Goal: Transaction & Acquisition: Purchase product/service

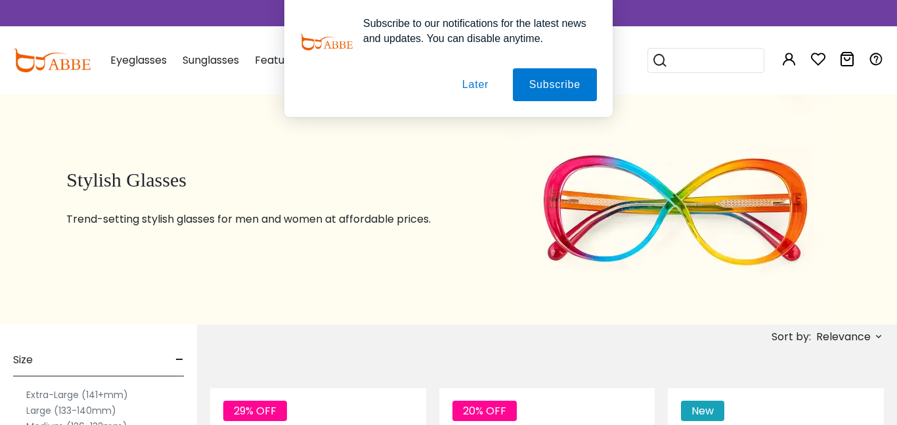
click at [489, 83] on button "Later" at bounding box center [475, 84] width 59 height 33
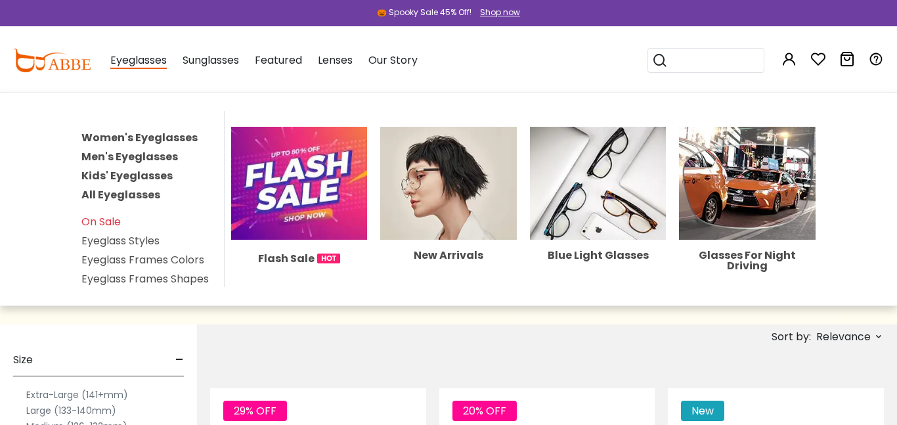
click at [148, 131] on link "Women's Eyeglasses" at bounding box center [139, 137] width 116 height 15
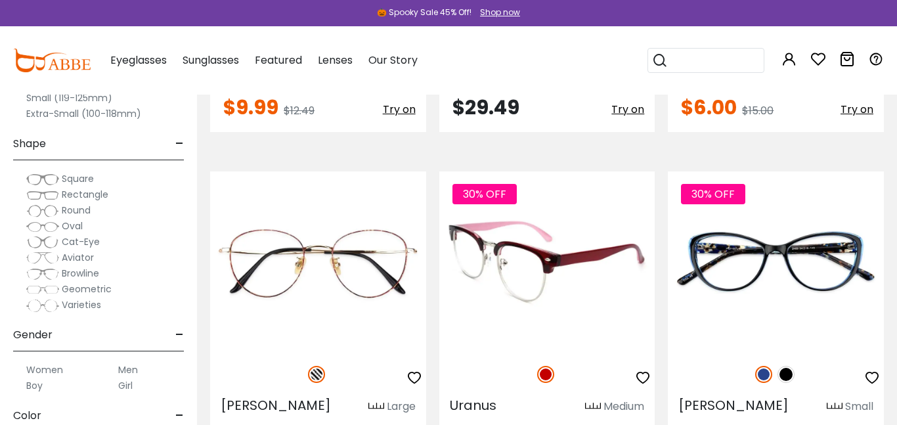
scroll to position [4890, 0]
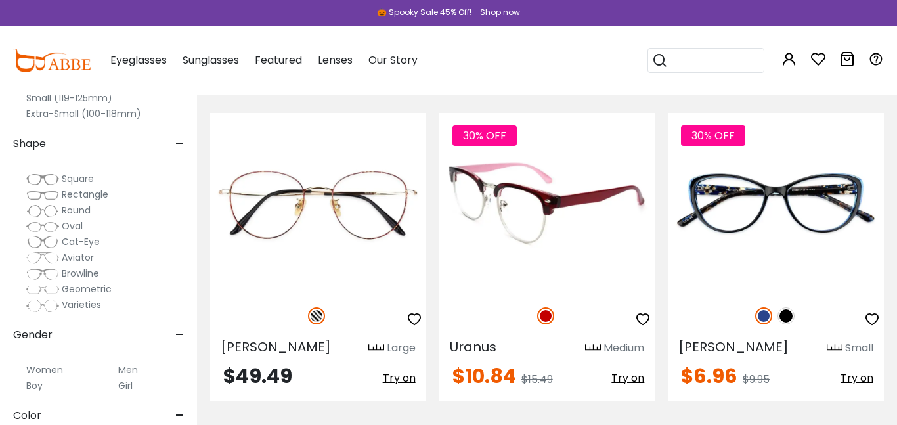
type input "**********"
click at [570, 158] on img at bounding box center [547, 203] width 216 height 180
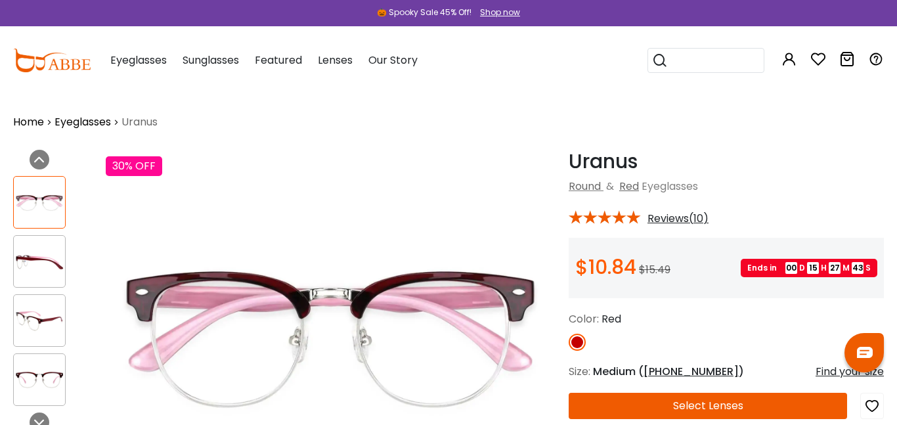
type input "**********"
click at [710, 402] on button "Select Lenses" at bounding box center [708, 406] width 278 height 26
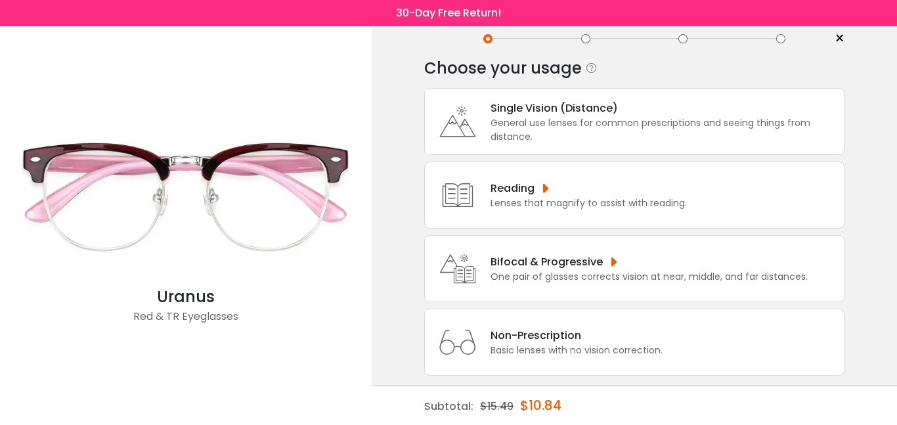
scroll to position [36, 0]
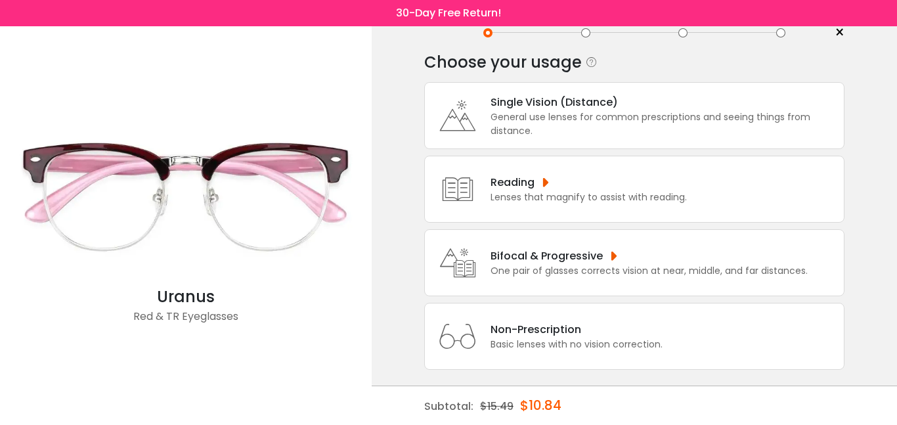
click at [593, 112] on div "General use lenses for common prescriptions and seeing things from distance." at bounding box center [664, 124] width 347 height 28
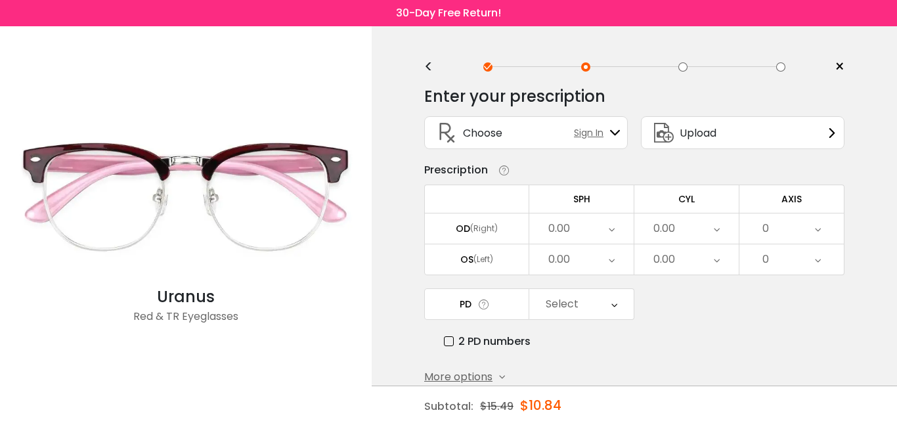
scroll to position [0, 0]
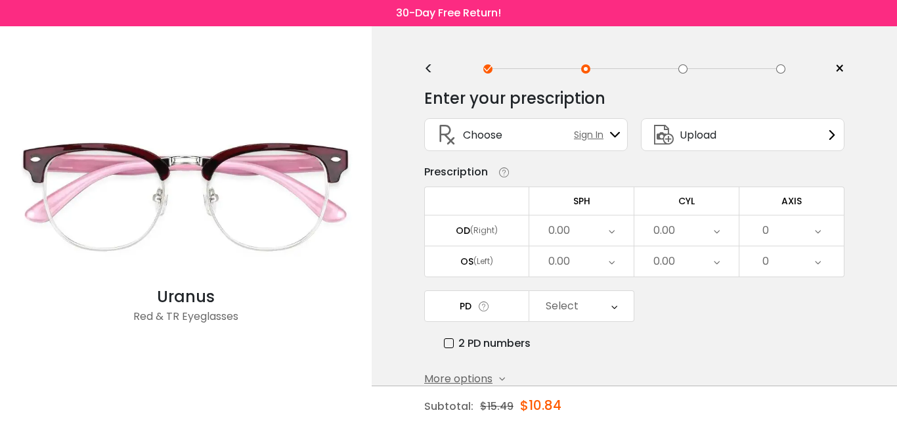
click at [583, 135] on span "Sign In" at bounding box center [592, 135] width 36 height 14
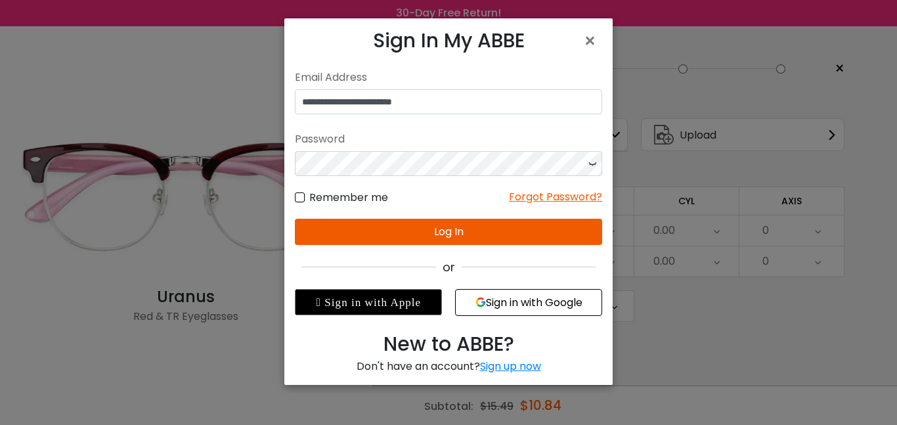
click at [428, 233] on button "Log In" at bounding box center [448, 232] width 307 height 26
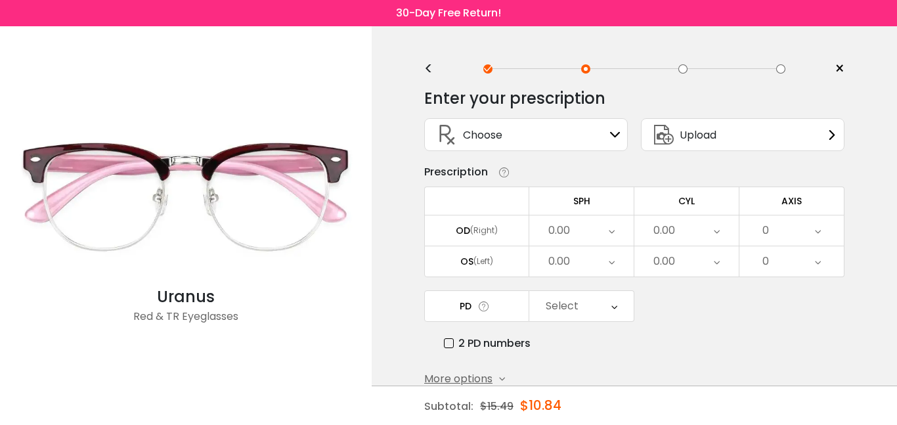
click at [600, 137] on div "Choose Sign In" at bounding box center [526, 135] width 189 height 32
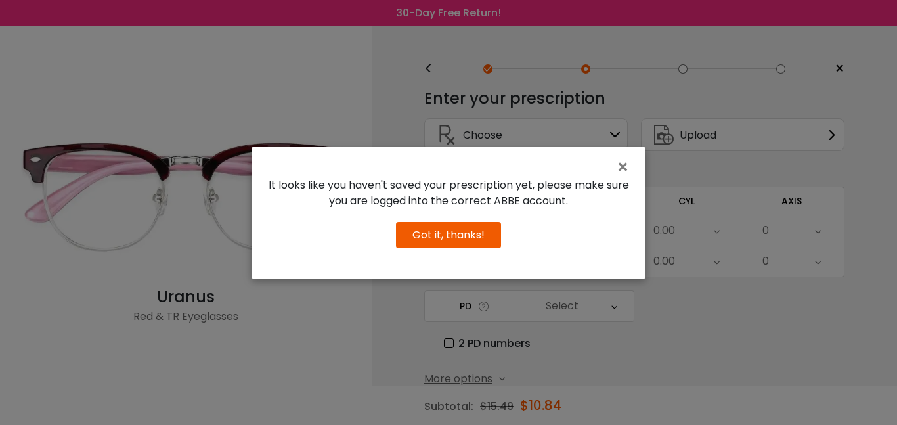
click at [486, 236] on button "Got it, thanks!" at bounding box center [448, 235] width 105 height 26
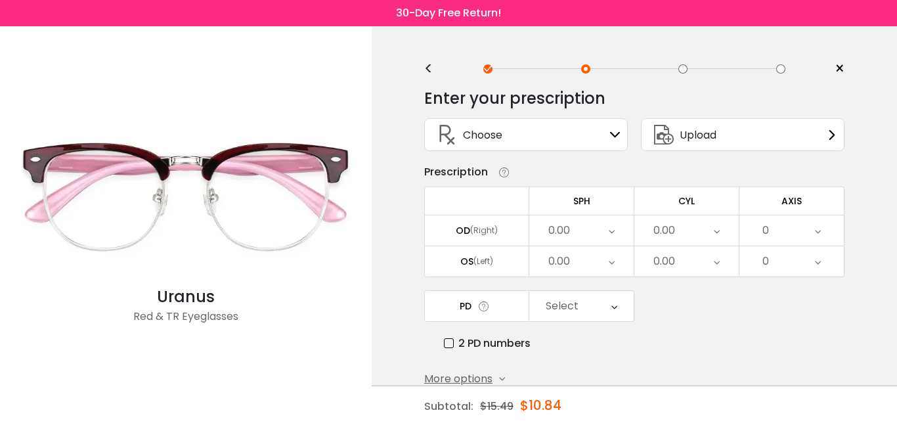
click at [603, 230] on div "0.00" at bounding box center [581, 230] width 104 height 30
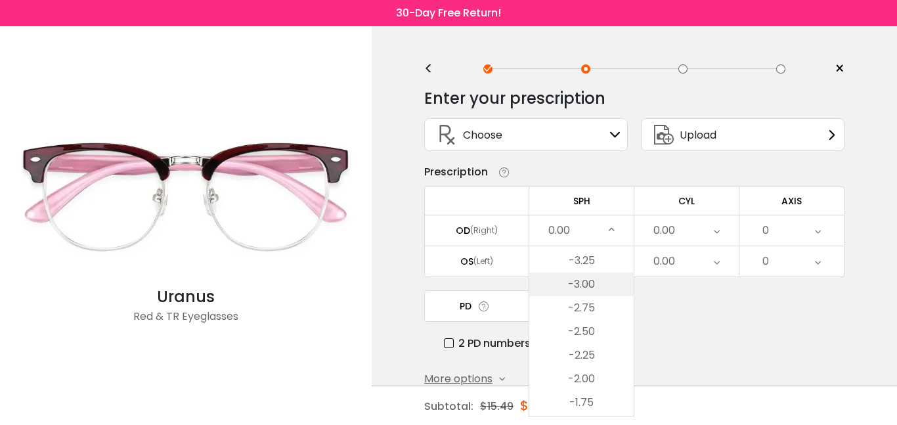
scroll to position [1576, 0]
click at [608, 270] on li "-3.25" at bounding box center [581, 266] width 104 height 24
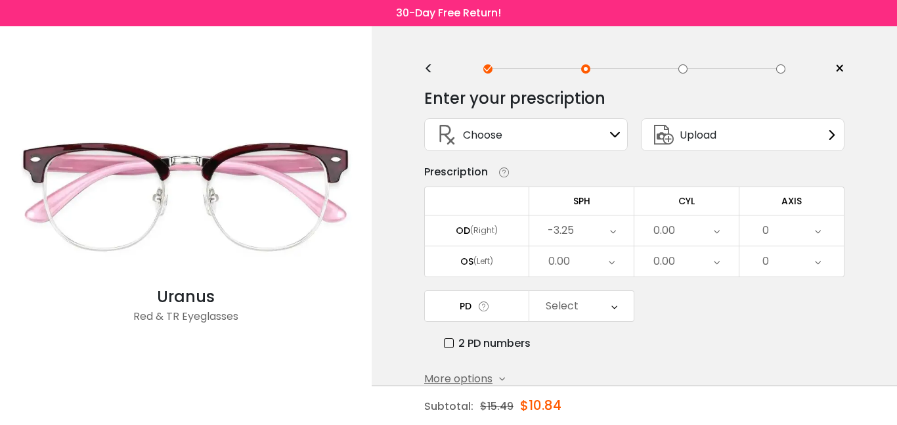
click at [612, 254] on icon at bounding box center [612, 261] width 6 height 30
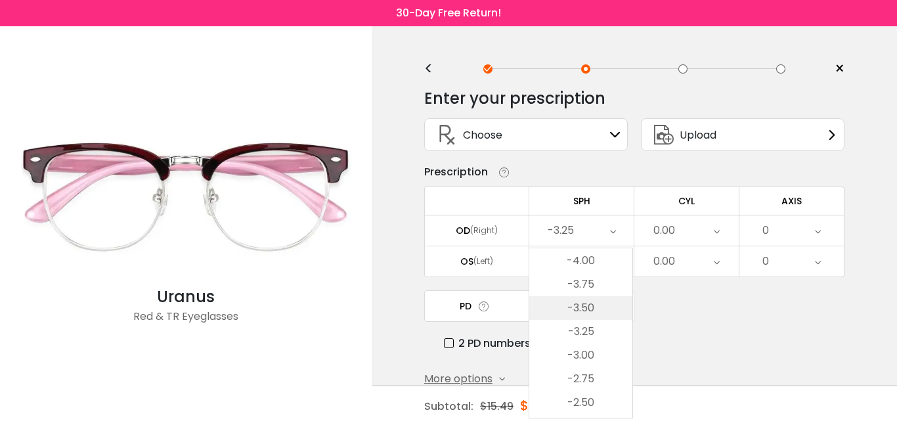
scroll to position [1504, 0]
click at [600, 307] on li "-3.50" at bounding box center [580, 317] width 103 height 24
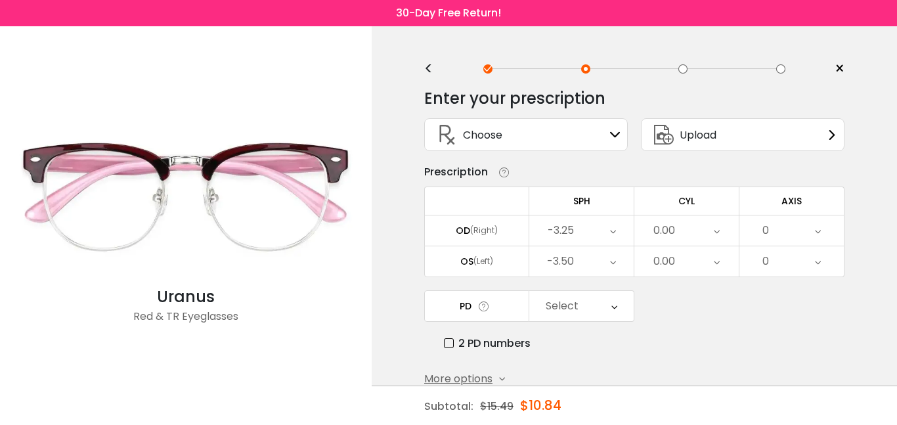
click at [599, 307] on div "Select" at bounding box center [581, 306] width 104 height 30
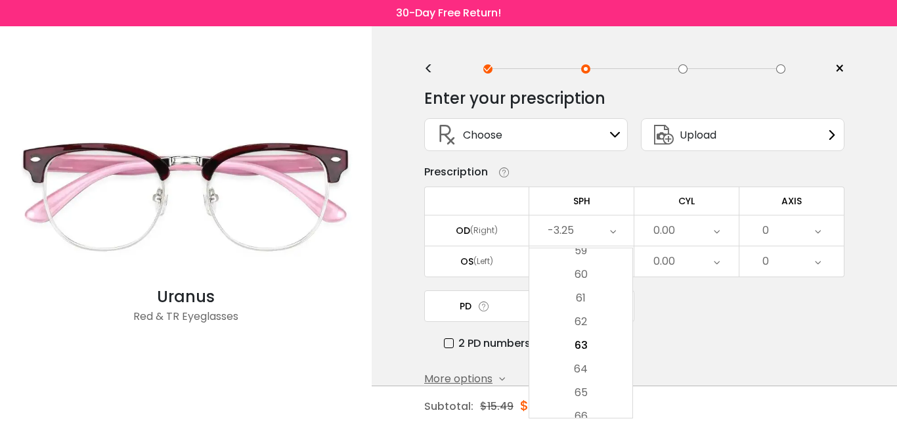
click at [657, 306] on div "PD Select Cancel PD Save 46 47 48 49 50 51 52 53 54 55 56 57 58 59 60 61 62 63 …" at bounding box center [634, 320] width 420 height 61
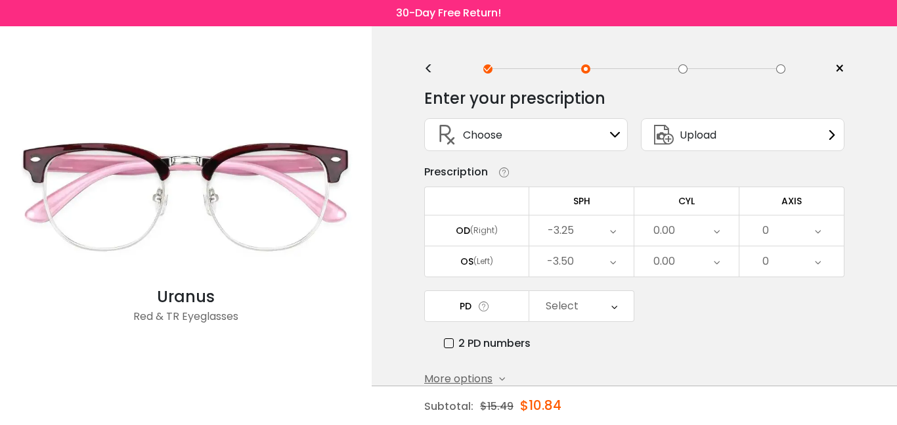
click at [772, 234] on div "0" at bounding box center [792, 230] width 104 height 30
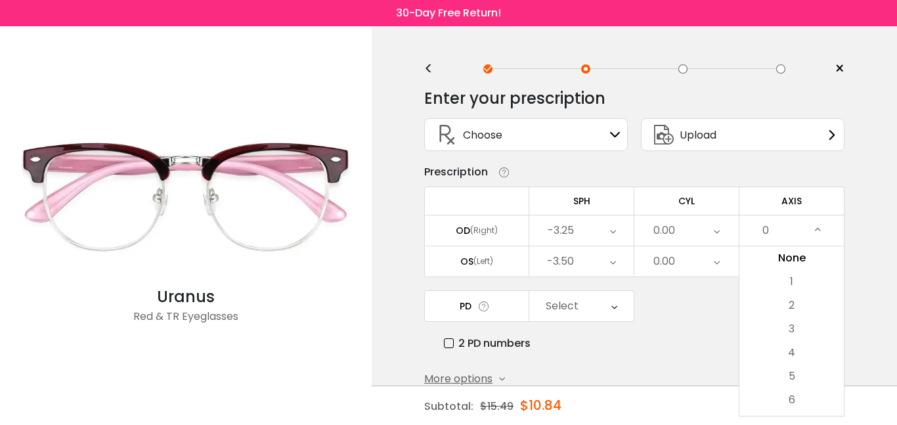
click at [690, 348] on div "2 PD numbers" at bounding box center [644, 343] width 401 height 16
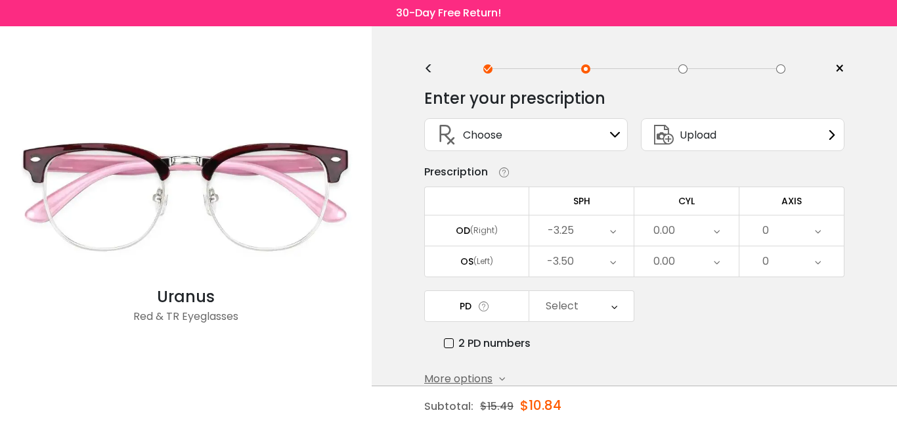
click at [715, 231] on icon at bounding box center [717, 230] width 6 height 30
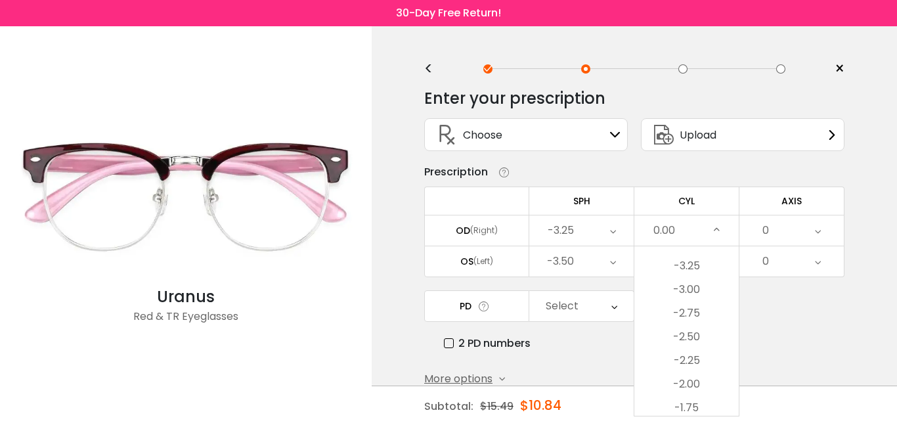
scroll to position [251, 0]
click at [704, 293] on li "-3.00" at bounding box center [686, 291] width 104 height 24
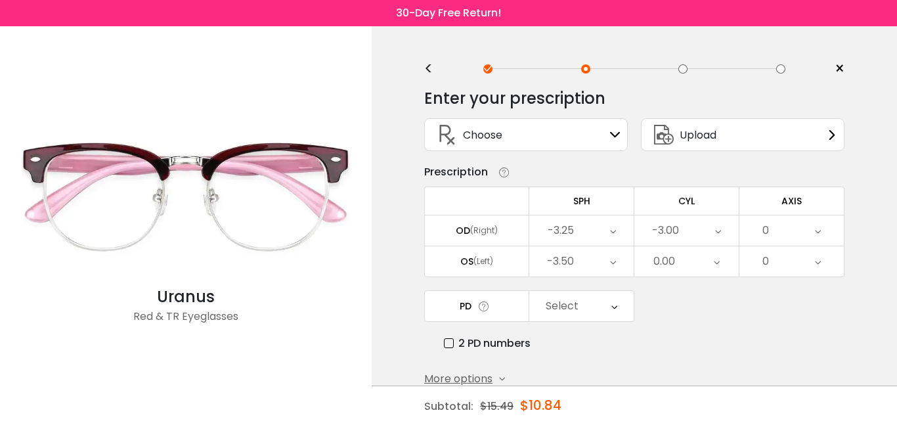
click at [708, 265] on div "0.00" at bounding box center [686, 261] width 104 height 30
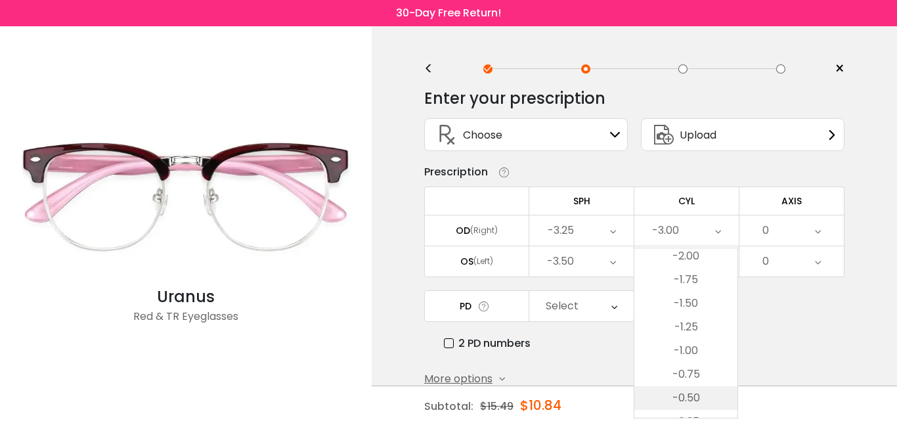
scroll to position [368, 0]
click at [718, 228] on icon at bounding box center [718, 230] width 6 height 30
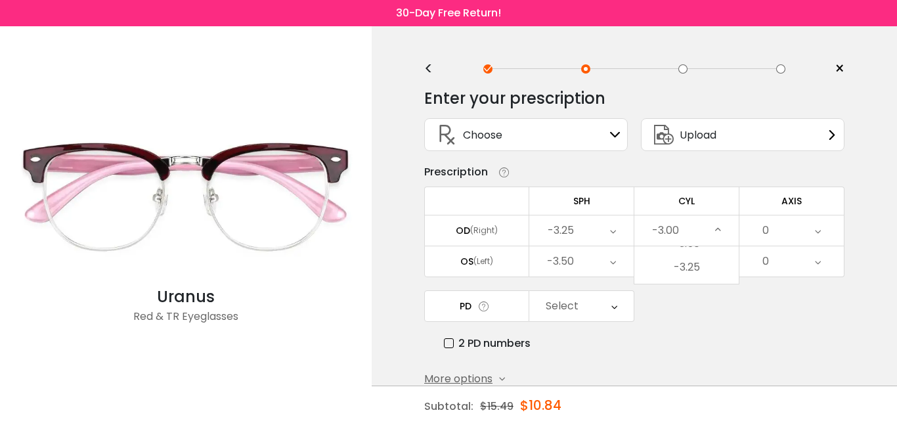
scroll to position [198, 0]
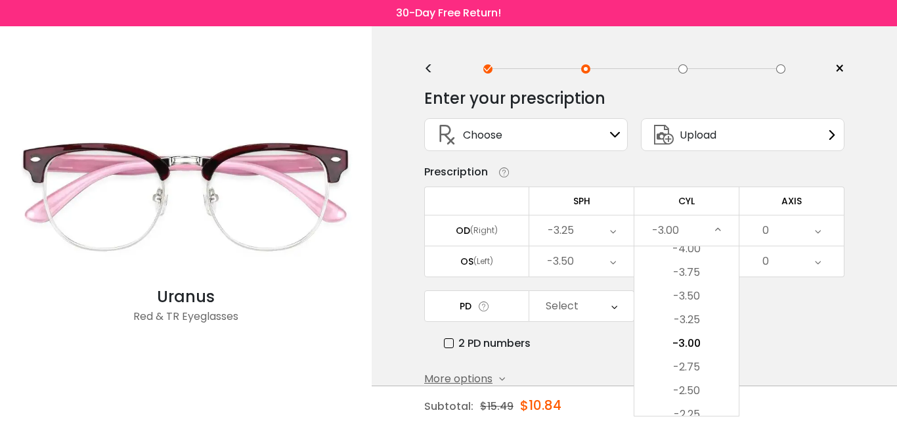
click at [818, 332] on div "PD Select Cancel PD Save 46 47 48 49 50 51 52 53 54 55 56 57 58 59 60 61 62 63 …" at bounding box center [634, 320] width 420 height 61
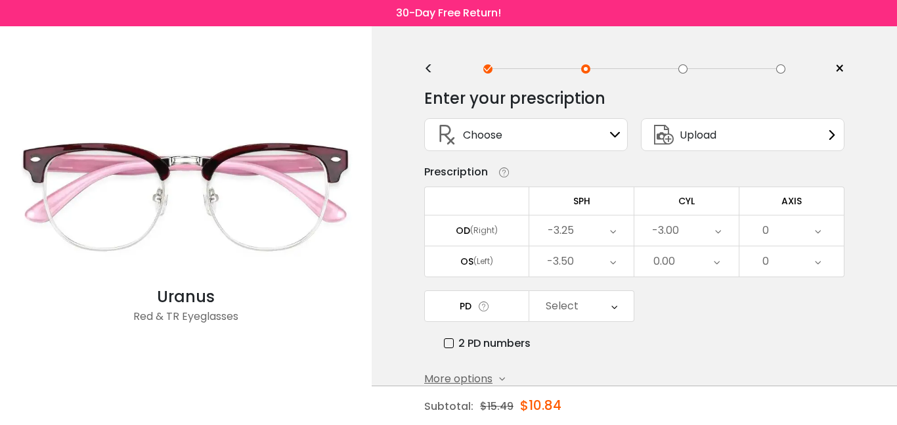
click at [575, 298] on div "Select" at bounding box center [562, 306] width 33 height 26
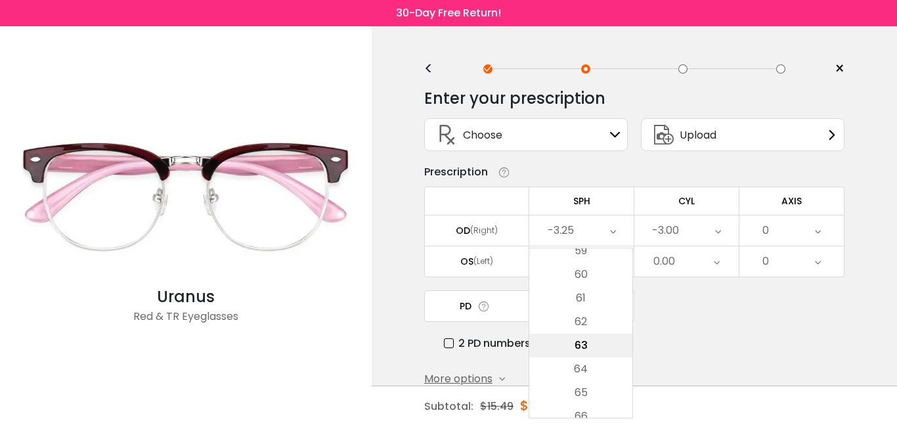
click at [596, 343] on li "63" at bounding box center [580, 346] width 103 height 24
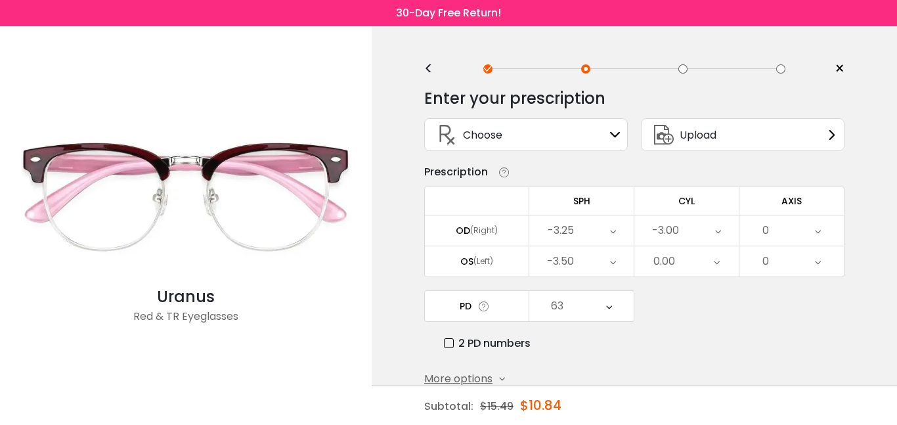
click at [656, 341] on div "2 PD numbers" at bounding box center [644, 343] width 401 height 16
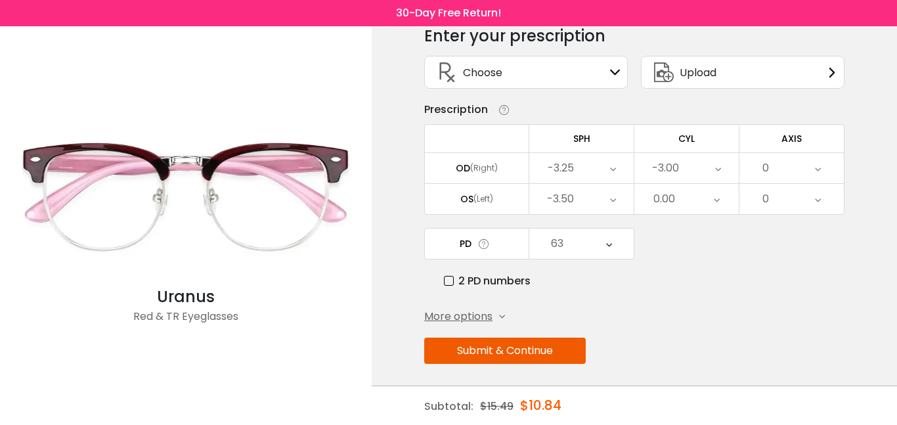
scroll to position [67, 0]
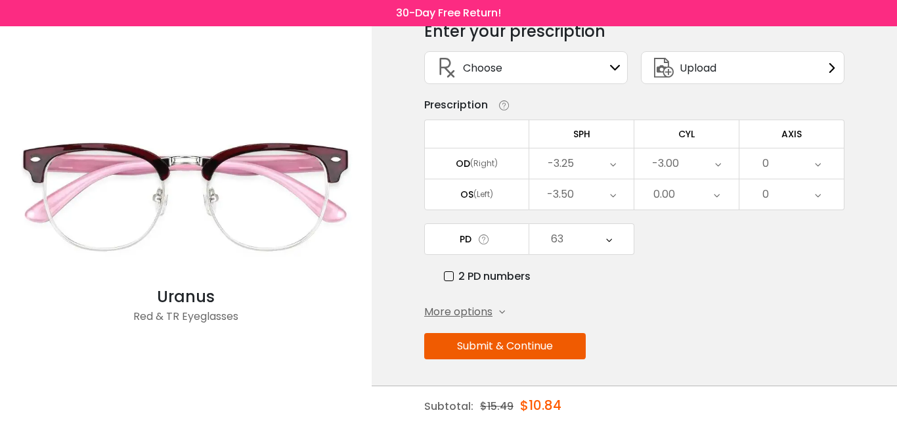
click at [493, 307] on div "More options" at bounding box center [464, 312] width 81 height 16
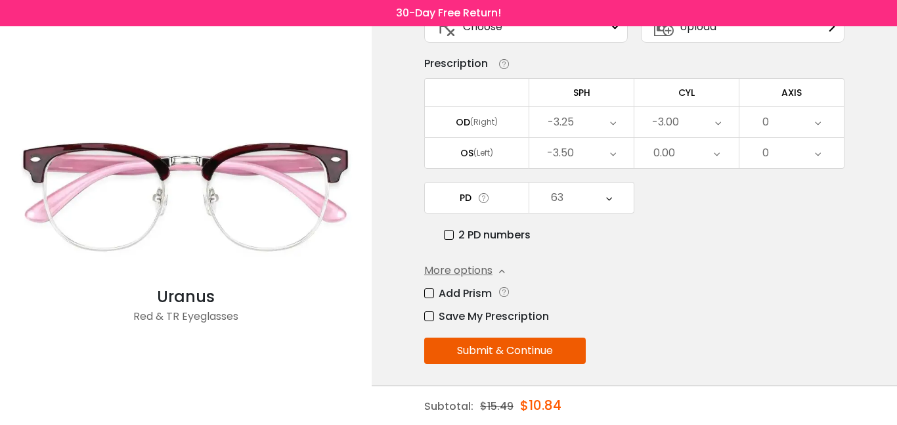
scroll to position [113, 0]
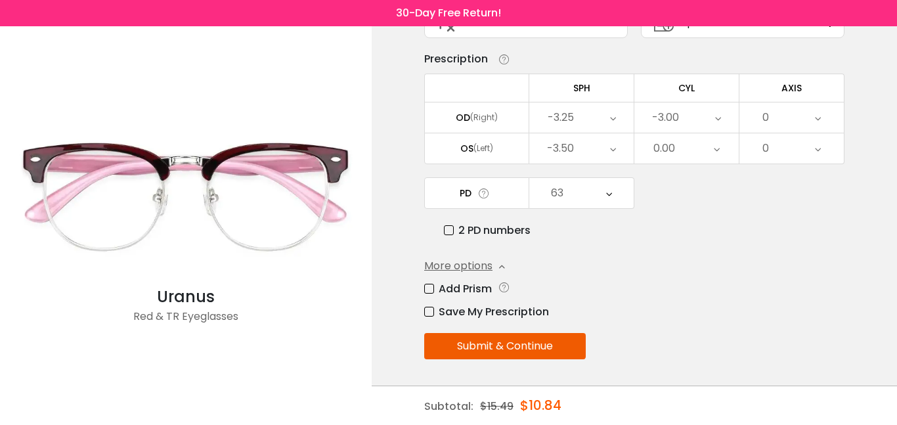
click at [434, 317] on label "Save My Prescription" at bounding box center [486, 311] width 125 height 16
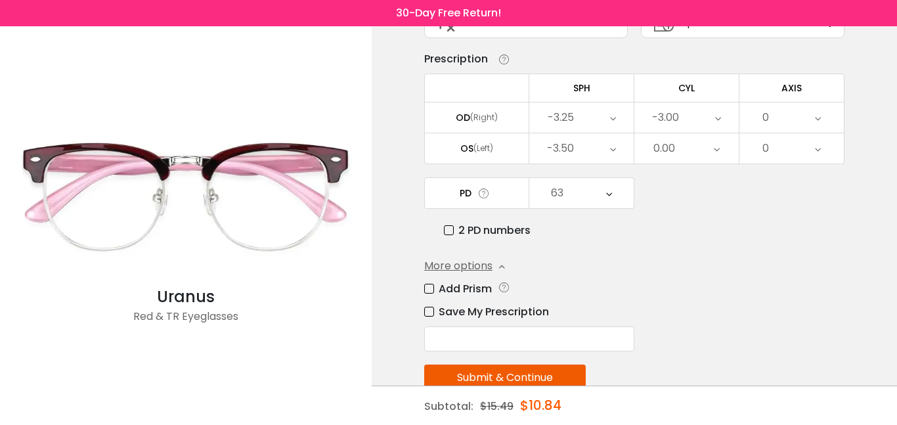
click at [513, 334] on input "text" at bounding box center [529, 338] width 210 height 25
type input "*****"
click at [512, 374] on button "Submit & Continue" at bounding box center [505, 378] width 162 height 26
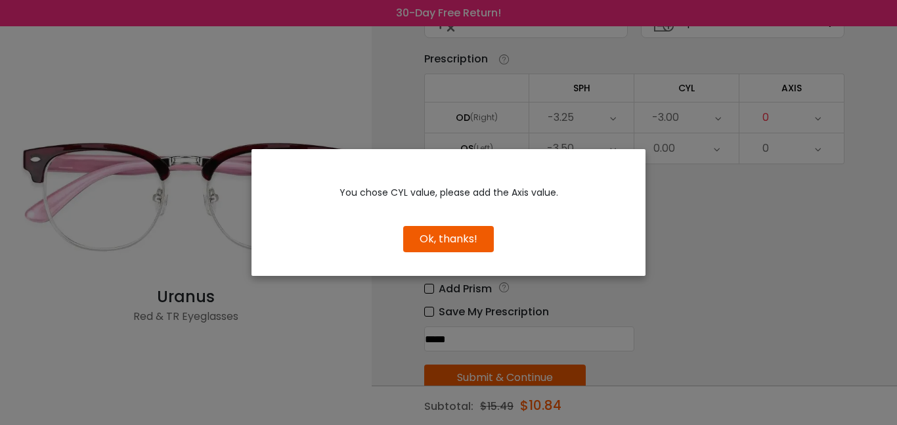
click at [444, 240] on button "Ok, thanks!" at bounding box center [448, 239] width 91 height 26
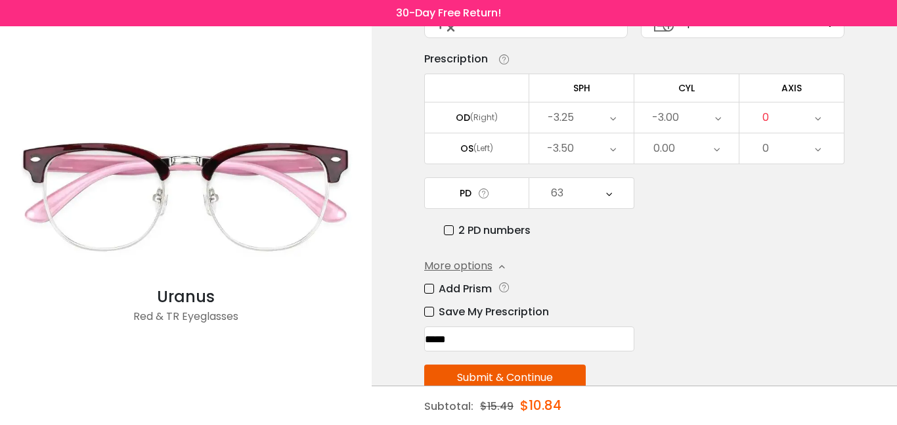
click at [693, 123] on div "-3.00" at bounding box center [686, 117] width 104 height 30
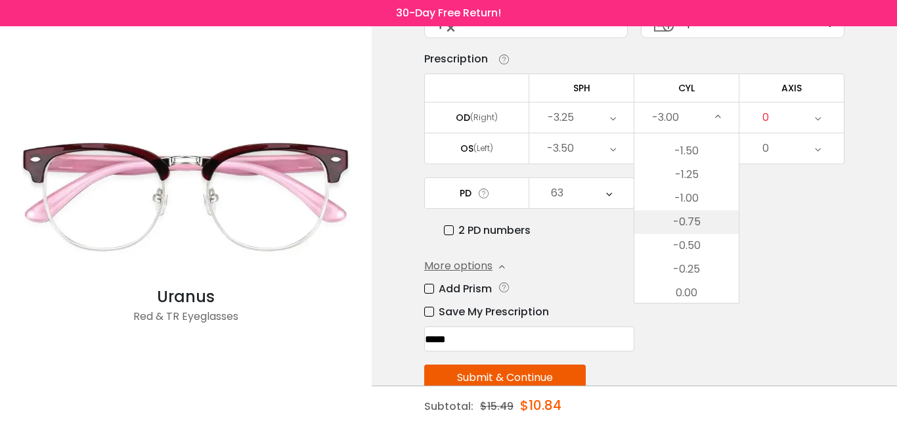
scroll to position [429, 0]
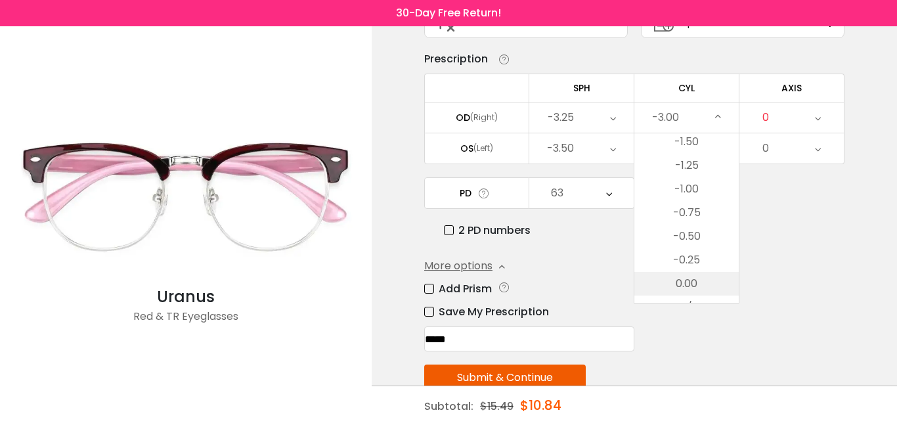
click at [704, 286] on li "0.00" at bounding box center [686, 284] width 104 height 24
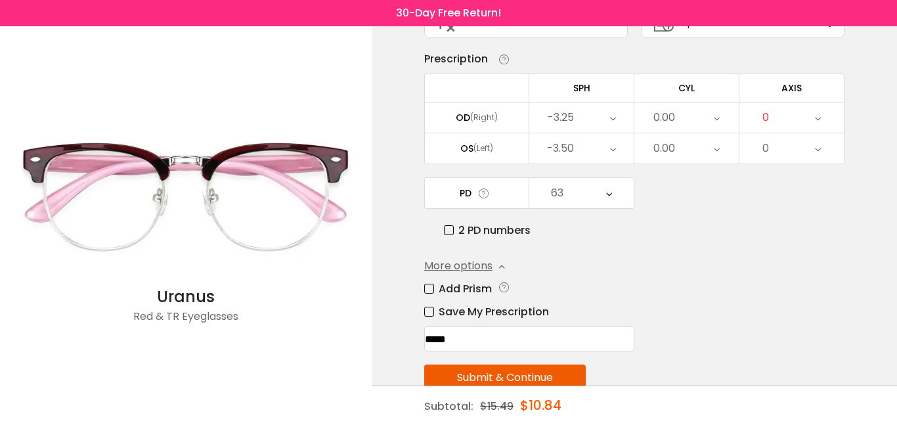
click at [510, 380] on button "Submit & Continue" at bounding box center [505, 378] width 162 height 26
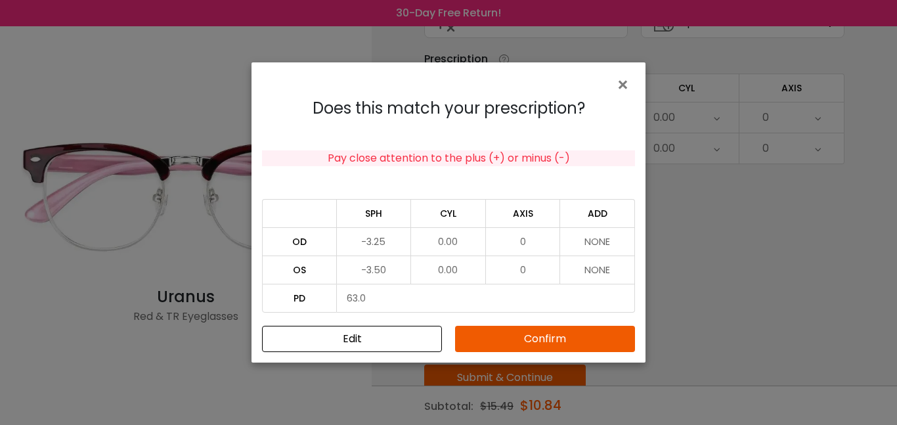
click at [527, 346] on button "Confirm" at bounding box center [545, 339] width 180 height 26
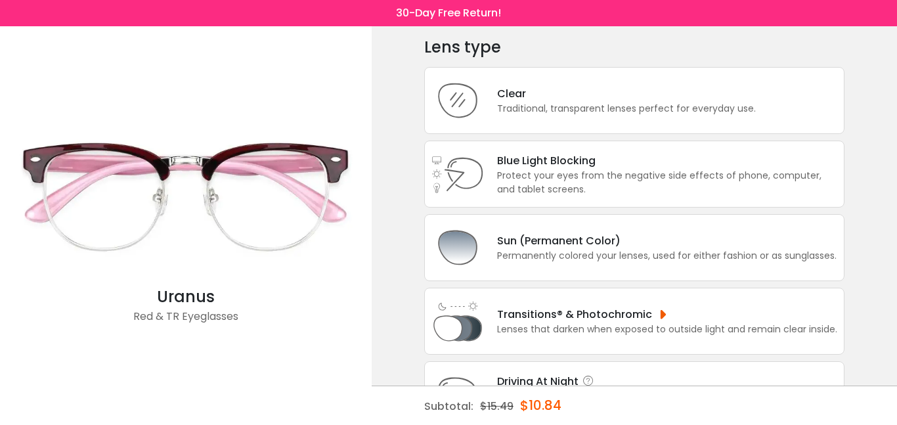
scroll to position [28, 0]
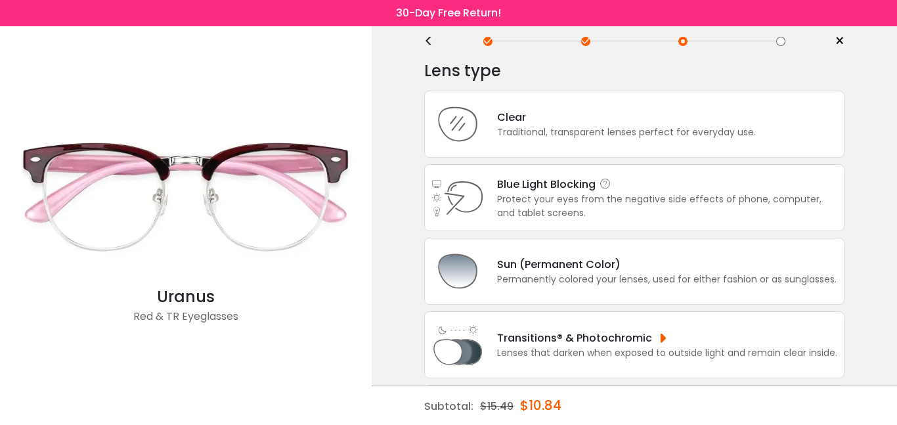
click at [644, 196] on div "Protect your eyes from the negative side effects of phone, computer, and tablet…" at bounding box center [667, 206] width 340 height 28
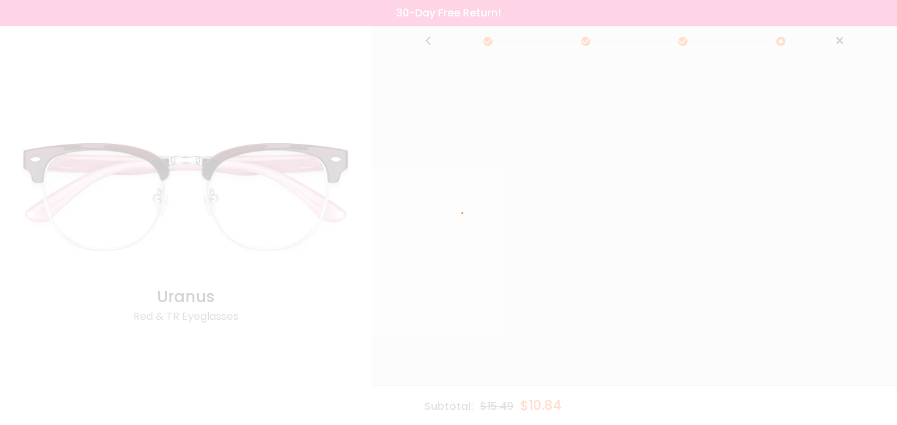
scroll to position [0, 0]
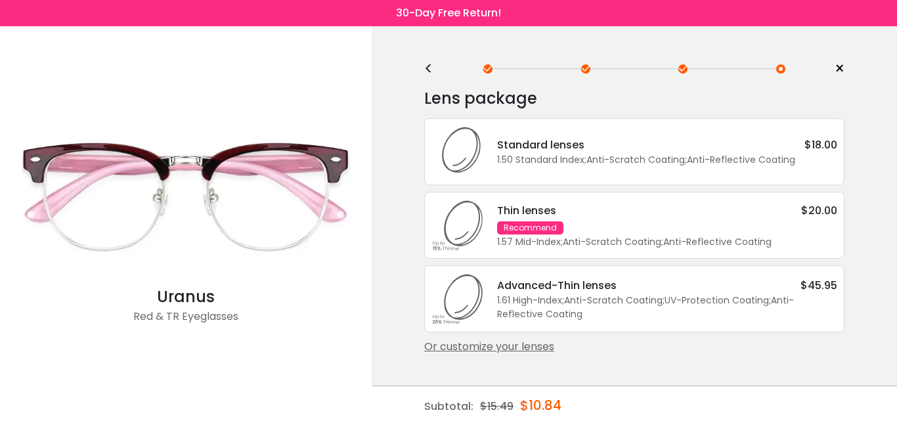
click at [596, 223] on div "Thin lenses $20.00 Recommend 1.57 Mid-Index ; Anti-Scratch Coating ; Anti-Refle…" at bounding box center [660, 225] width 353 height 47
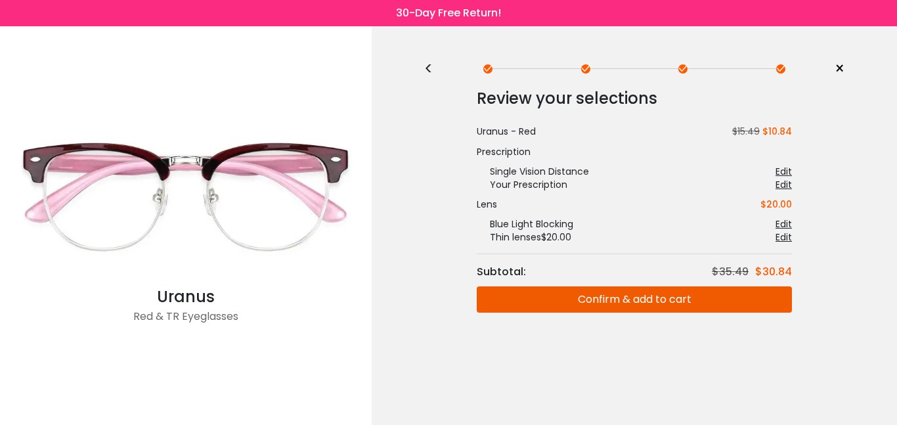
click at [626, 305] on button "Confirm & add to cart" at bounding box center [634, 299] width 315 height 26
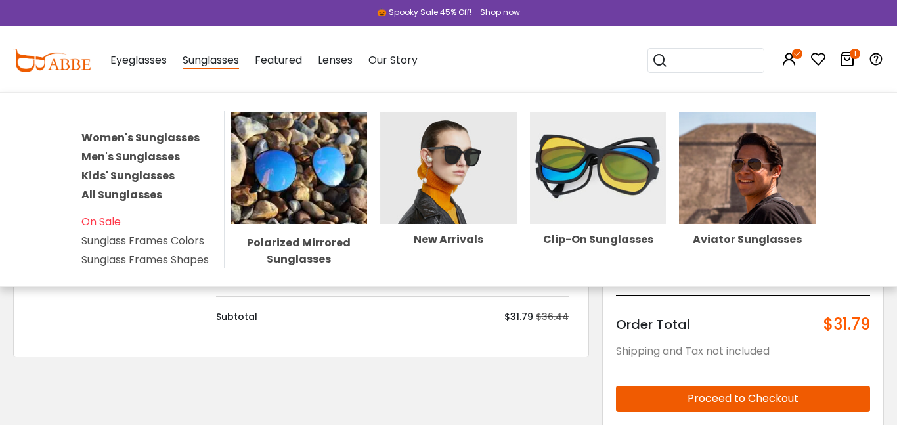
click at [143, 139] on link "Women's Sunglasses" at bounding box center [140, 137] width 118 height 15
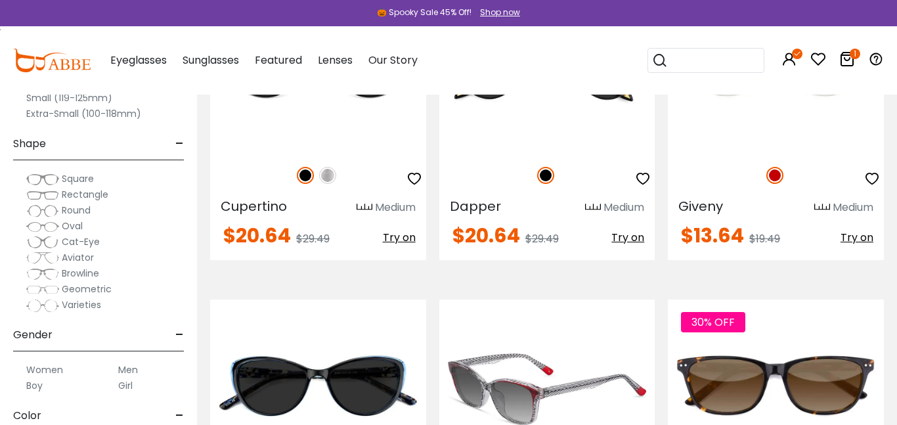
scroll to position [5562, 0]
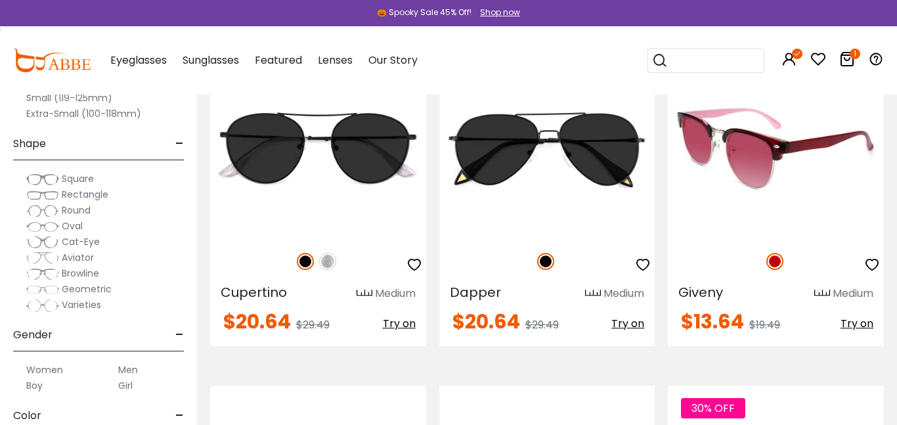
click at [772, 182] on img at bounding box center [776, 148] width 216 height 180
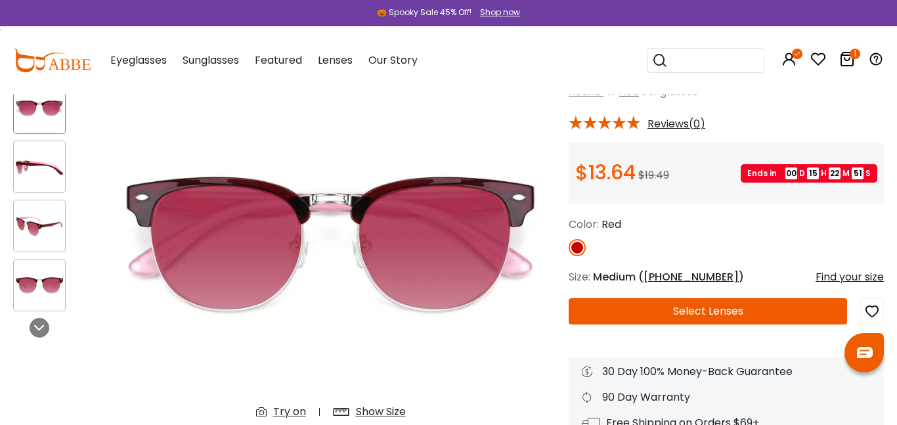
click at [683, 312] on button "Select Lenses" at bounding box center [708, 311] width 278 height 26
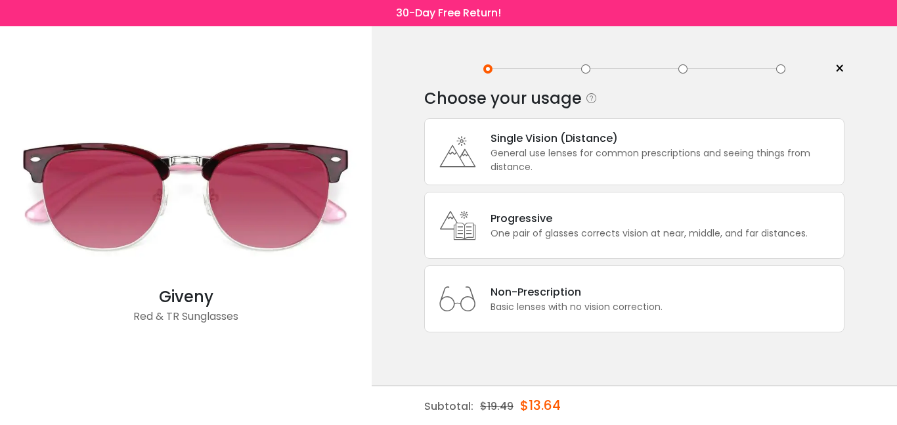
click at [552, 146] on div "General use lenses for common prescriptions and seeing things from distance." at bounding box center [664, 160] width 347 height 28
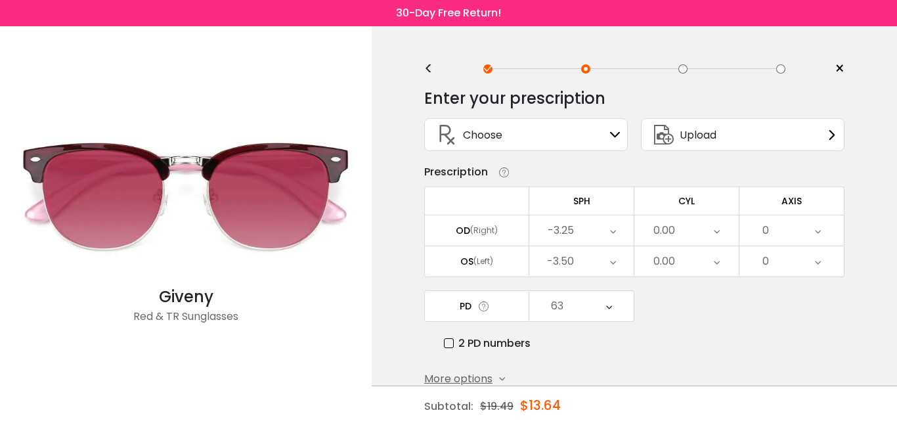
click at [552, 146] on div "Choose Sign In" at bounding box center [526, 135] width 189 height 32
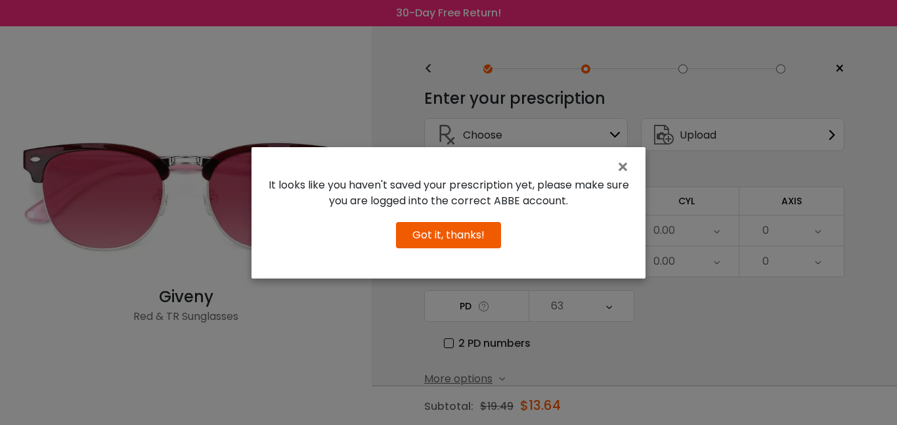
click at [476, 233] on button "Got it, thanks!" at bounding box center [448, 235] width 105 height 26
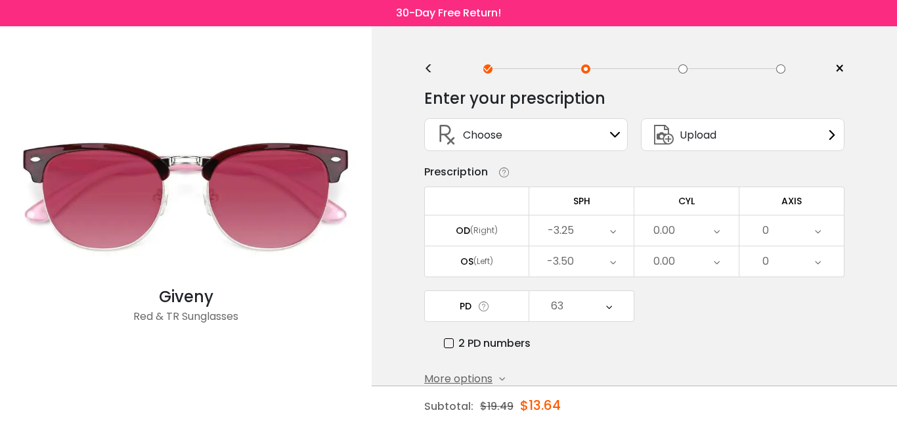
click at [593, 144] on div "Choose Sign In" at bounding box center [526, 135] width 189 height 32
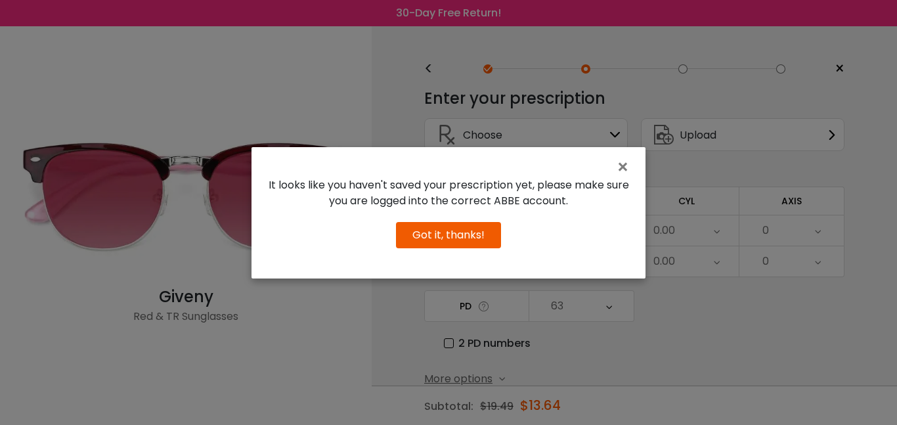
click at [468, 247] on button "Got it, thanks!" at bounding box center [448, 235] width 105 height 26
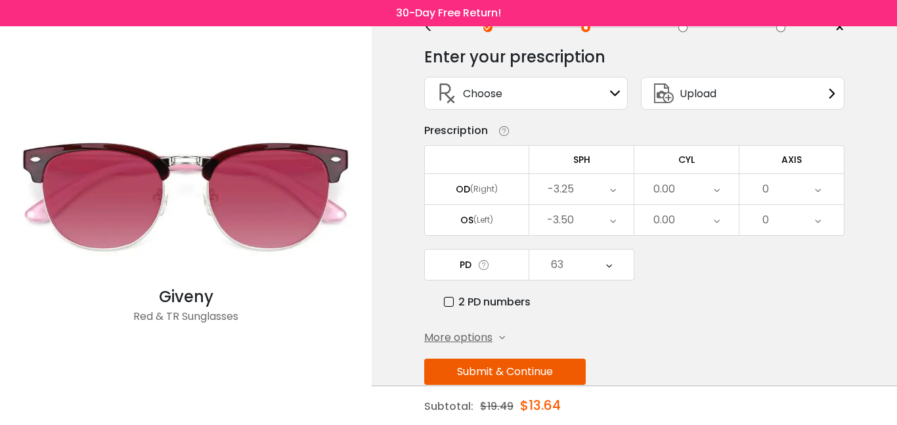
scroll to position [67, 0]
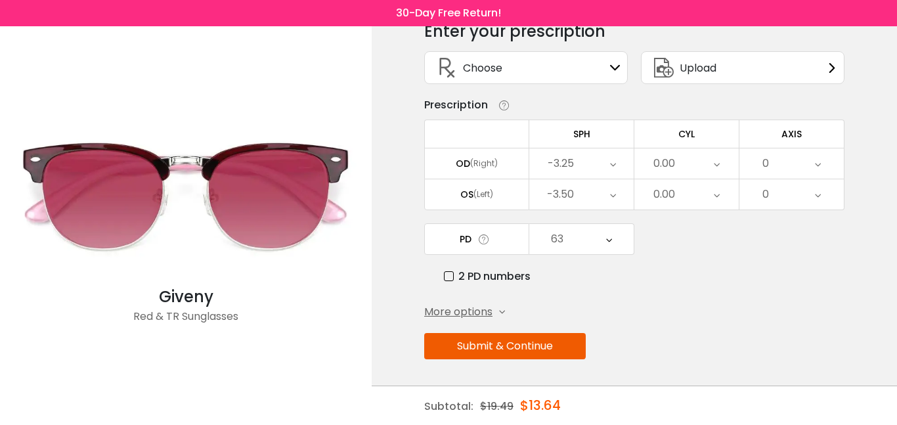
click at [532, 345] on button "Submit & Continue" at bounding box center [505, 346] width 162 height 26
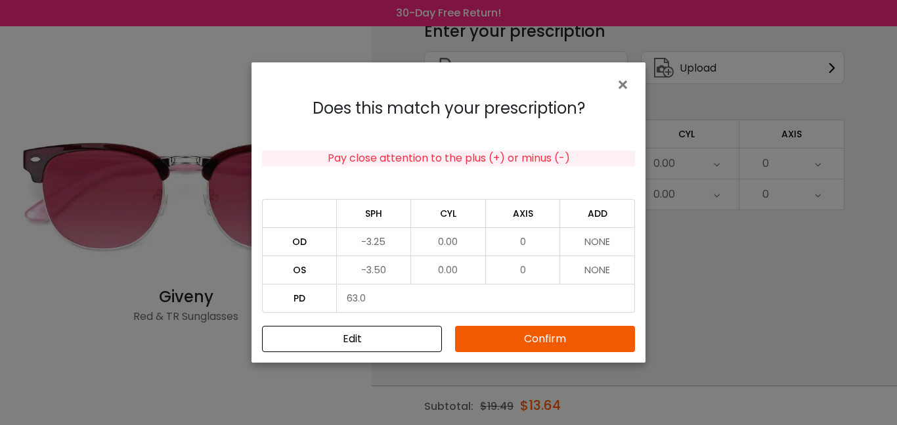
click at [538, 331] on button "Confirm" at bounding box center [545, 339] width 180 height 26
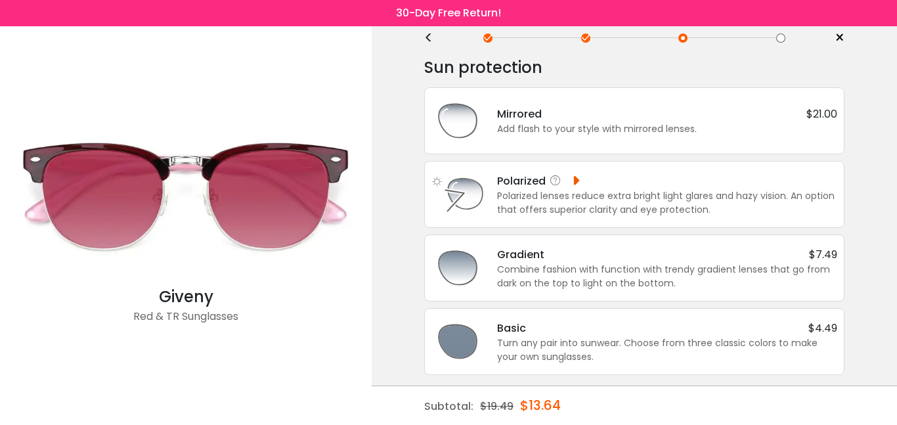
scroll to position [33, 0]
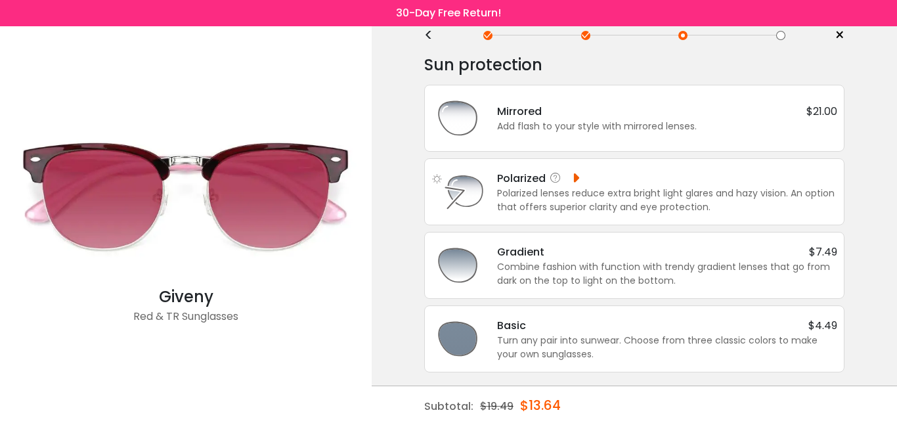
click at [585, 188] on div "Polarized lenses reduce extra bright light glares and hazy vision. An option th…" at bounding box center [667, 201] width 340 height 28
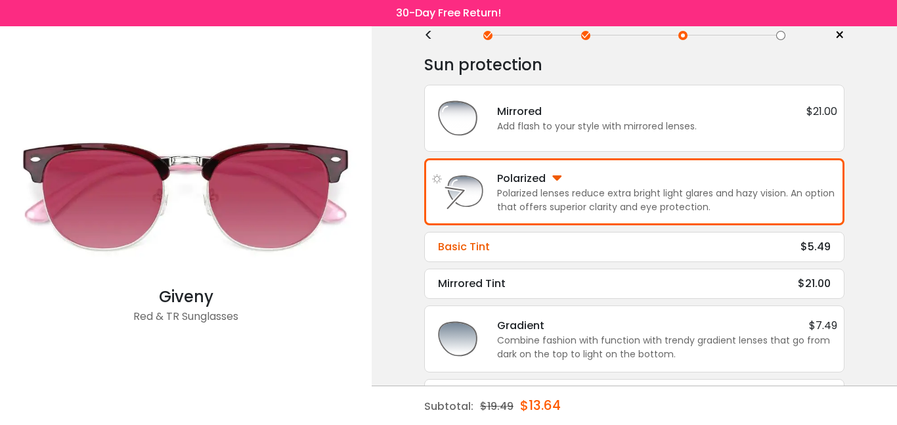
click at [539, 240] on div "Basic Tint $5.49" at bounding box center [634, 247] width 393 height 16
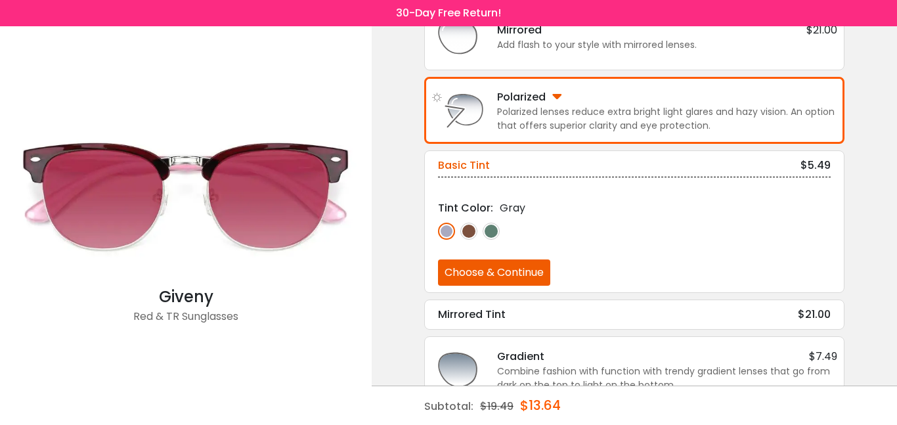
scroll to position [120, 0]
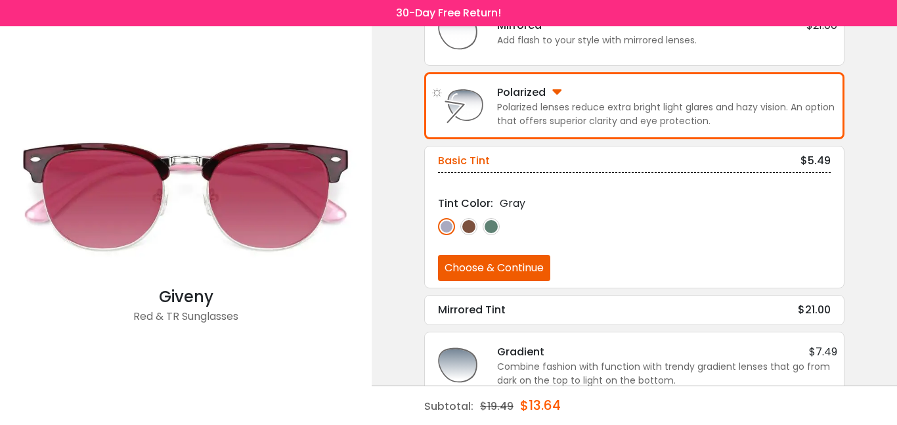
click at [464, 225] on img at bounding box center [468, 226] width 17 height 17
click at [490, 229] on img at bounding box center [491, 226] width 17 height 17
click at [470, 229] on img at bounding box center [468, 226] width 17 height 17
click at [448, 229] on img at bounding box center [446, 226] width 17 height 17
click at [464, 229] on img at bounding box center [468, 226] width 17 height 17
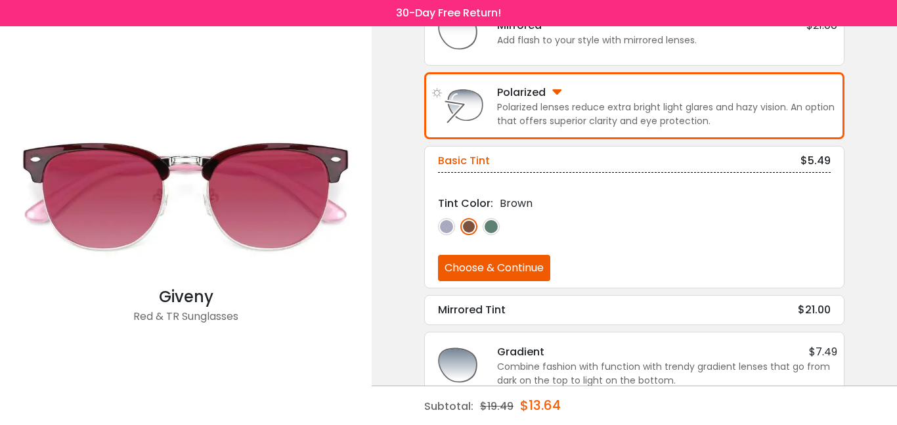
click at [447, 231] on img at bounding box center [446, 226] width 17 height 17
click at [497, 268] on button "Choose & Continue" at bounding box center [494, 268] width 112 height 26
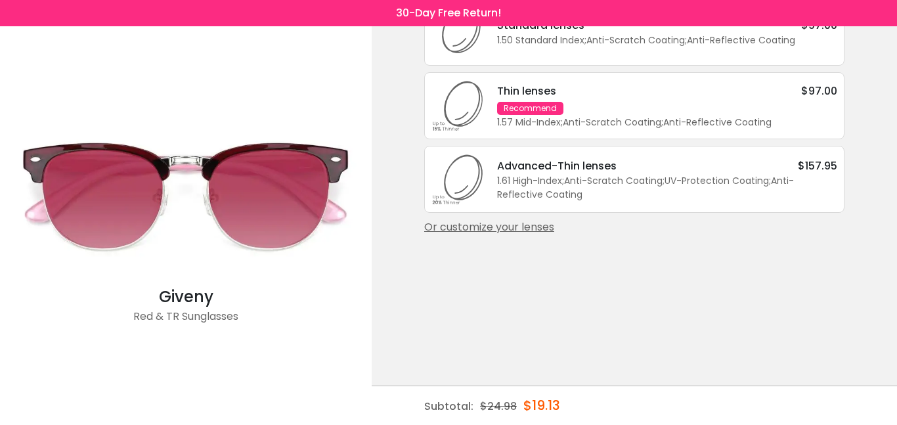
scroll to position [0, 0]
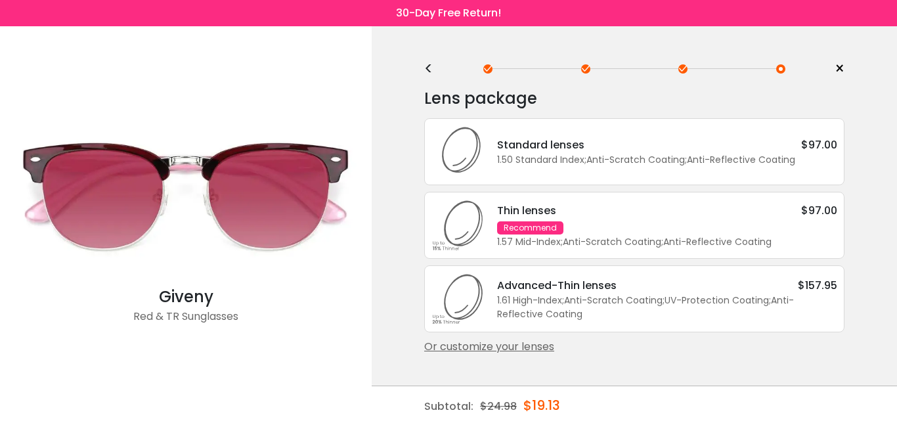
click at [837, 66] on span "×" at bounding box center [840, 69] width 10 height 20
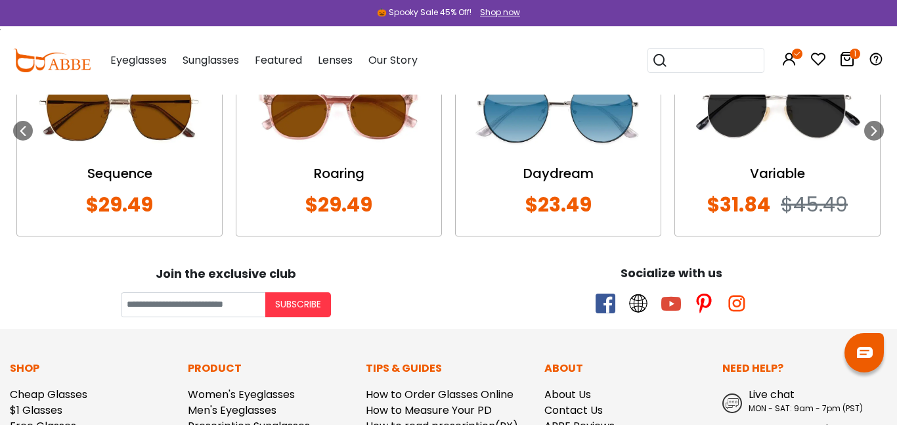
scroll to position [1023, 0]
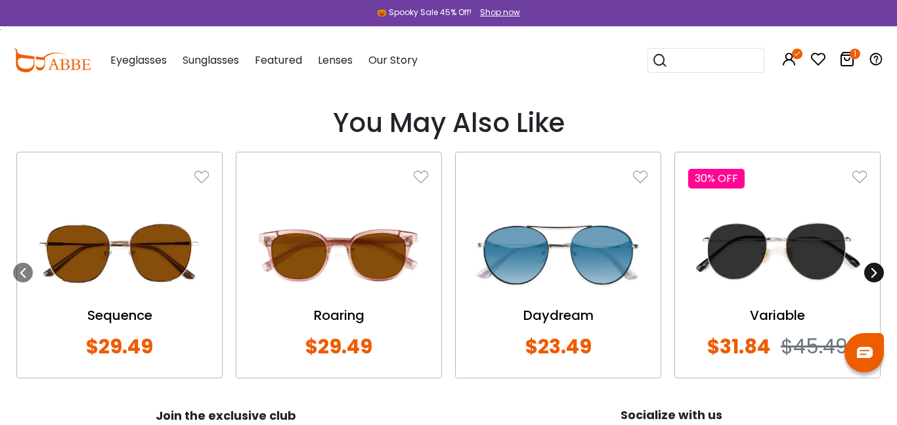
click at [876, 274] on icon at bounding box center [874, 272] width 11 height 11
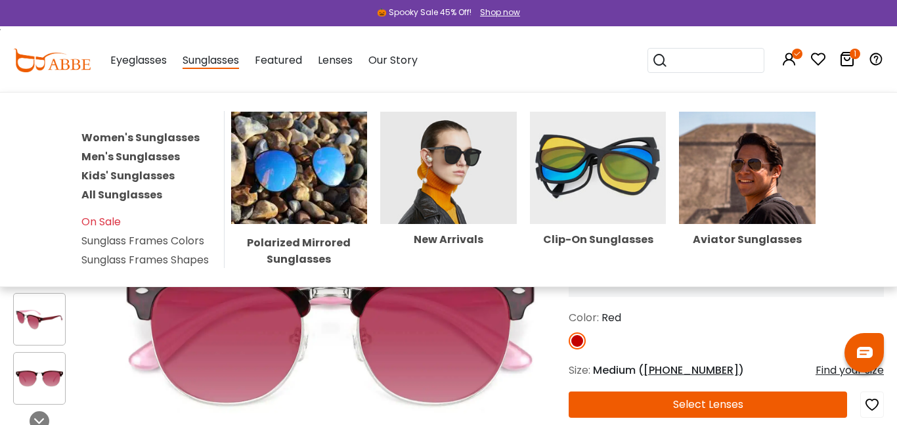
scroll to position [0, 0]
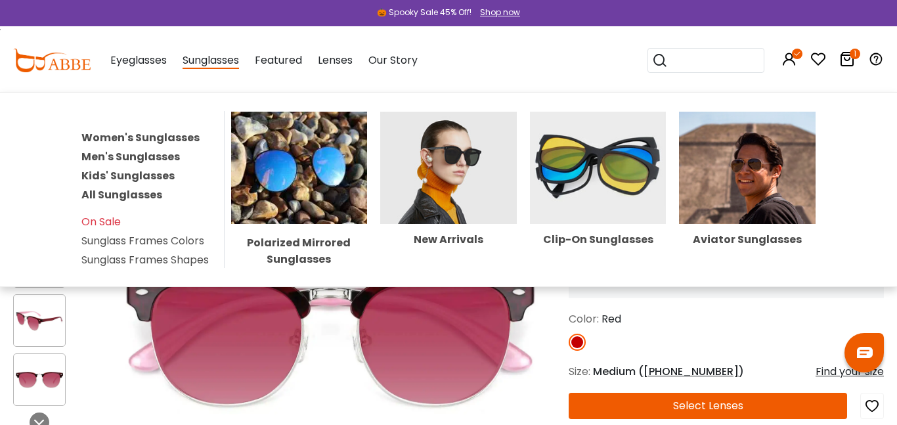
click at [174, 139] on link "Women's Sunglasses" at bounding box center [140, 137] width 118 height 15
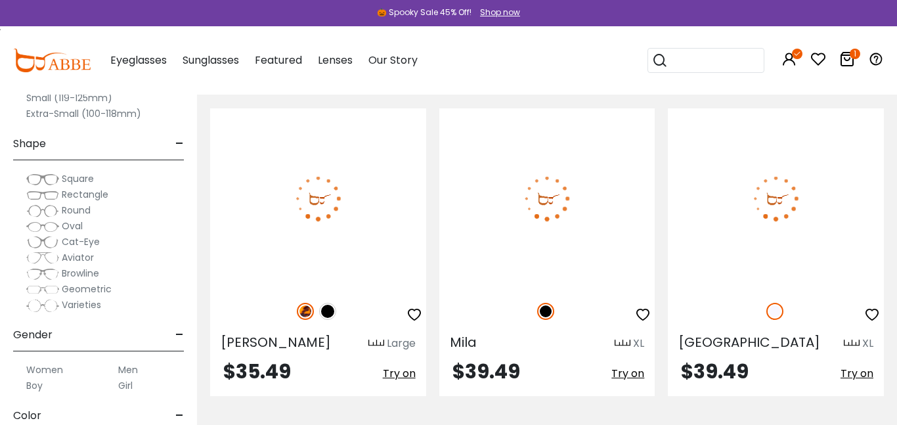
scroll to position [2340, 0]
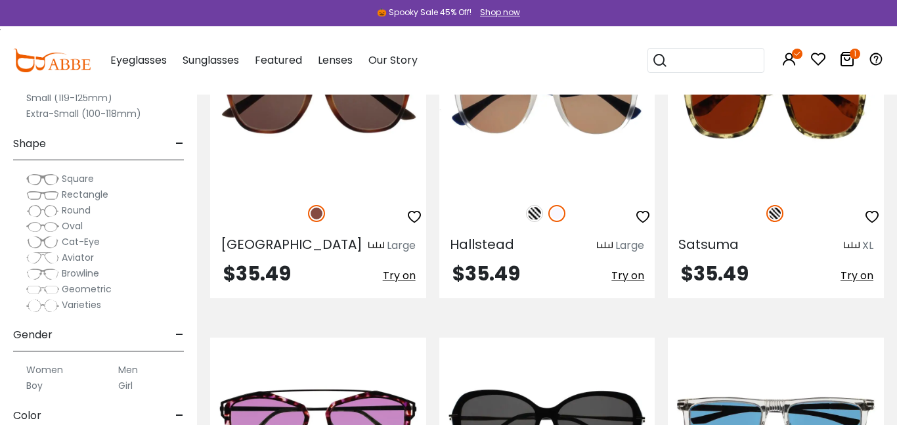
click at [850, 56] on icon at bounding box center [847, 59] width 16 height 16
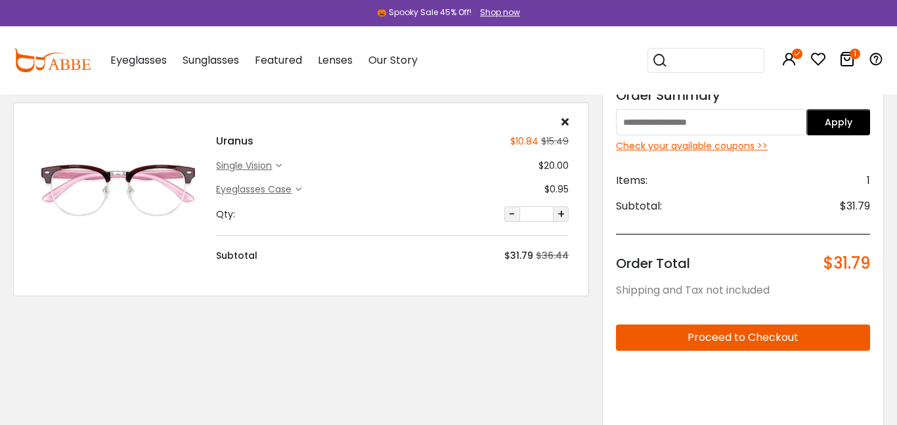
scroll to position [48, 0]
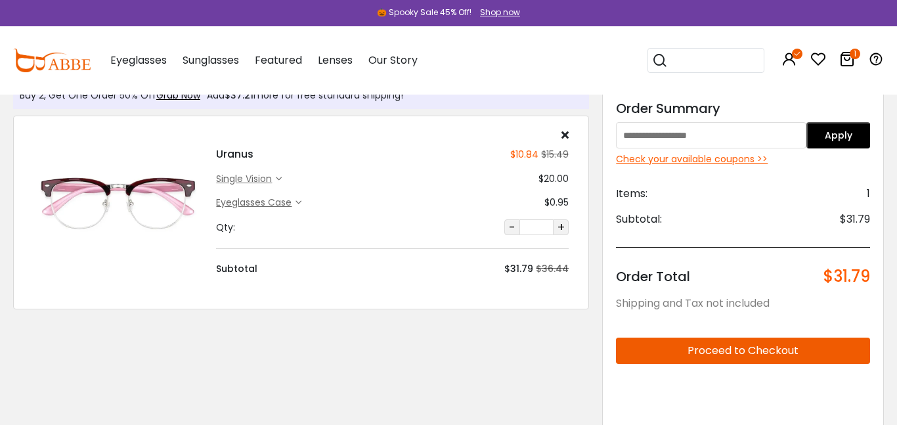
click at [701, 139] on input "text" at bounding box center [711, 135] width 190 height 26
click at [816, 137] on button "Apply" at bounding box center [839, 135] width 64 height 26
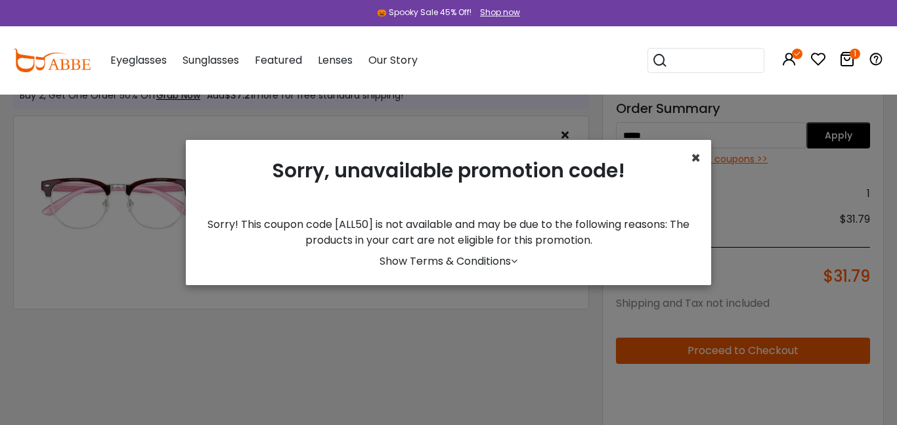
click at [699, 158] on span "×" at bounding box center [696, 158] width 10 height 22
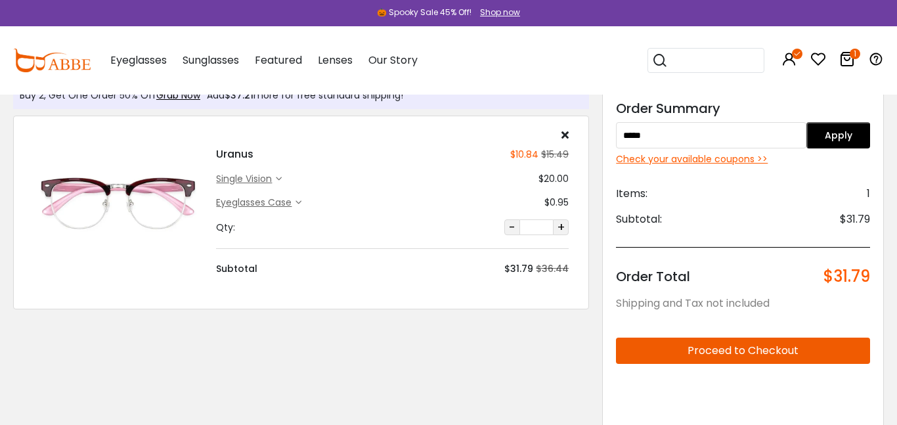
drag, startPoint x: 658, startPoint y: 130, endPoint x: 603, endPoint y: 138, distance: 55.7
click at [603, 138] on div "Order Summary ***** Apply Check your available coupons >> Items: 1 Subtotal: $3…" at bounding box center [743, 342] width 282 height 515
click at [822, 135] on button "Apply" at bounding box center [839, 135] width 64 height 26
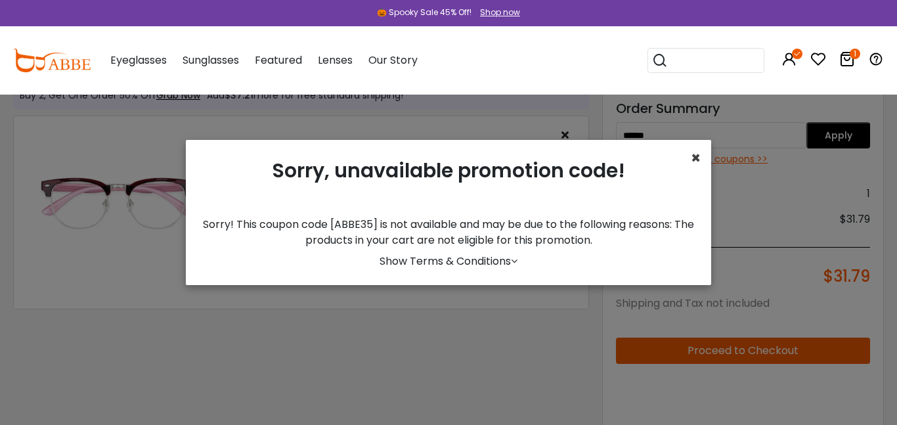
click at [696, 158] on span "×" at bounding box center [696, 158] width 10 height 22
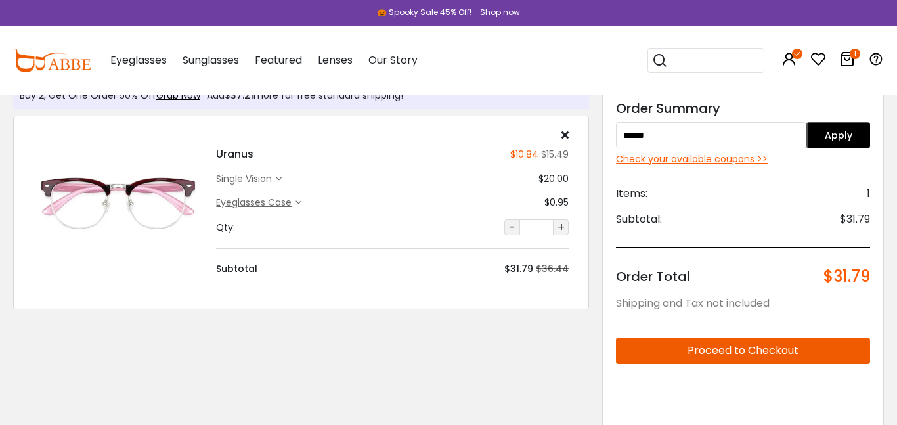
drag, startPoint x: 668, startPoint y: 126, endPoint x: 606, endPoint y: 139, distance: 63.8
click at [606, 139] on div "Order Summary ****** Apply Check your available coupons >> Items: 1 Subtotal: $…" at bounding box center [743, 342] width 282 height 515
type input "*********"
click at [844, 125] on button "Apply" at bounding box center [839, 135] width 64 height 26
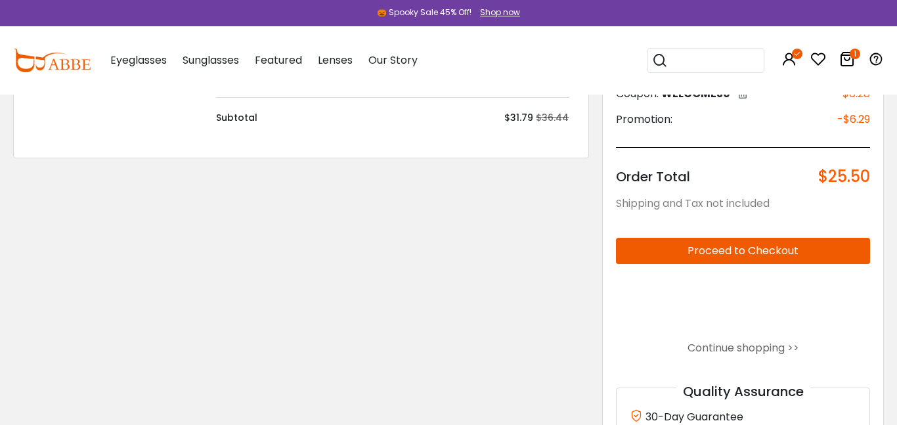
scroll to position [184, 0]
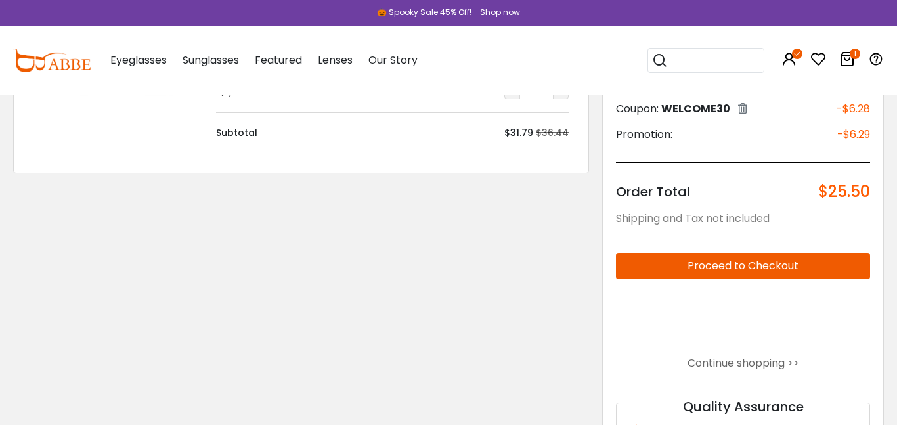
click at [743, 259] on button "Proceed to Checkout" at bounding box center [743, 266] width 254 height 26
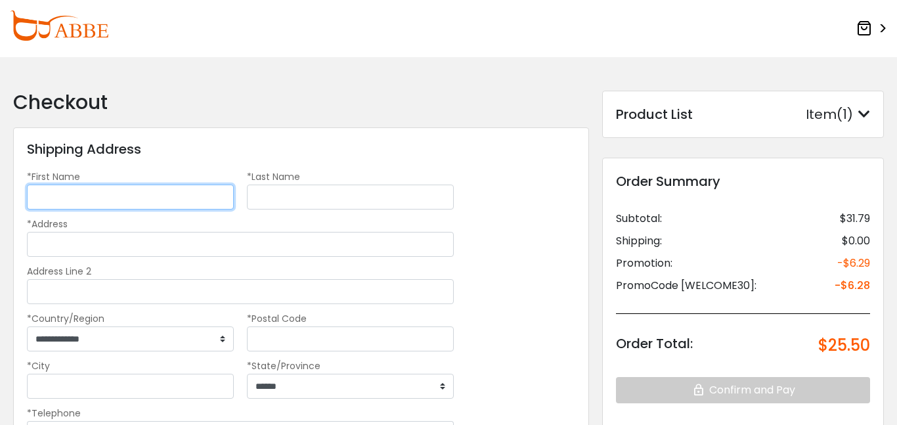
click at [171, 191] on input "*First Name" at bounding box center [130, 197] width 207 height 25
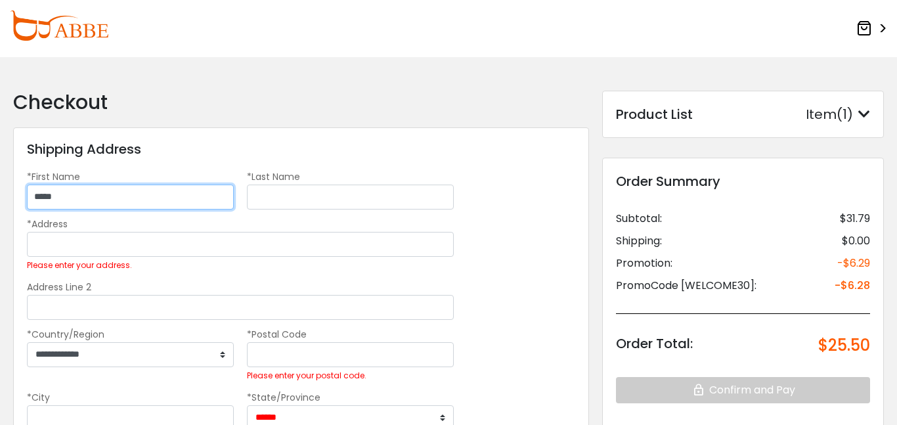
type input "*****"
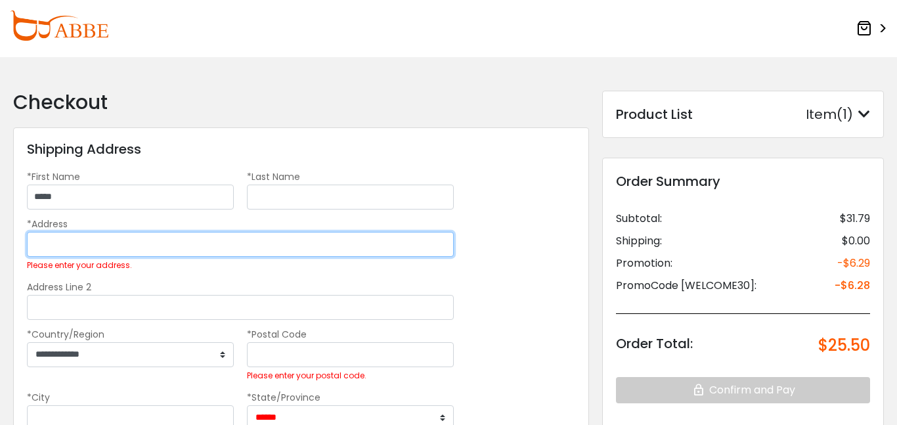
click at [108, 248] on input "*Address" at bounding box center [240, 244] width 427 height 25
type input "**********"
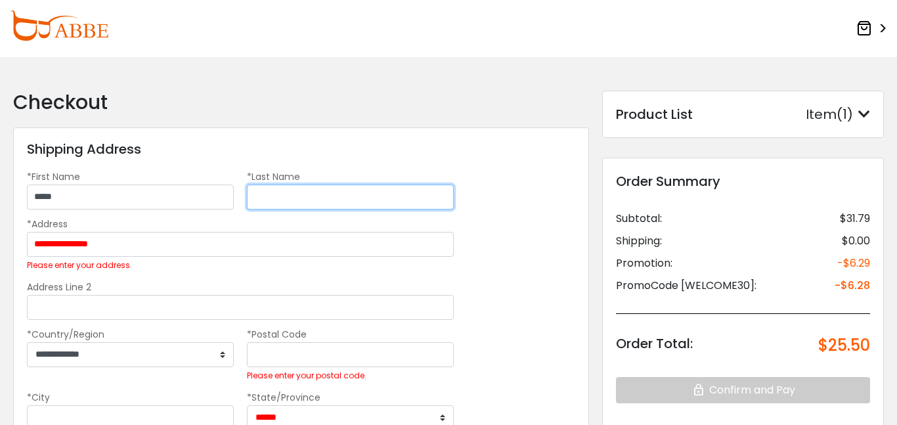
type input "******"
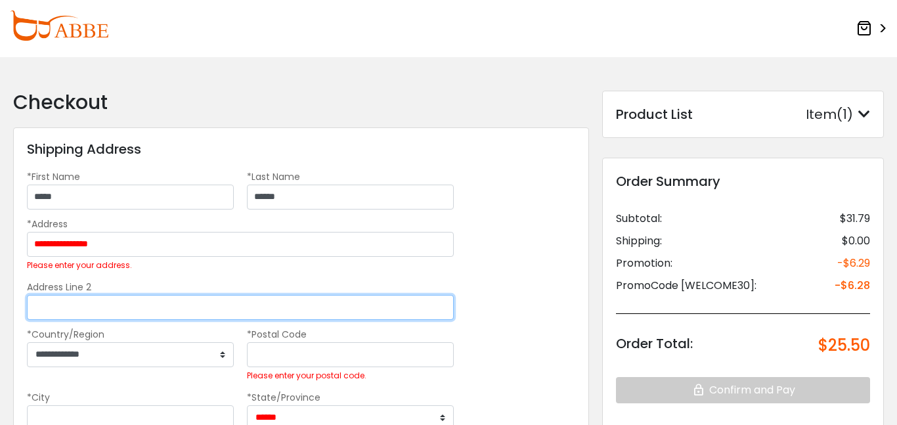
type input "*****"
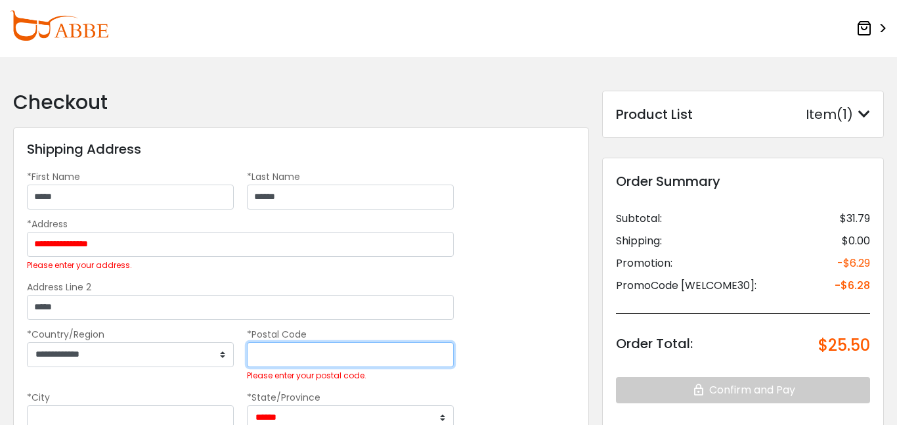
type input "*****"
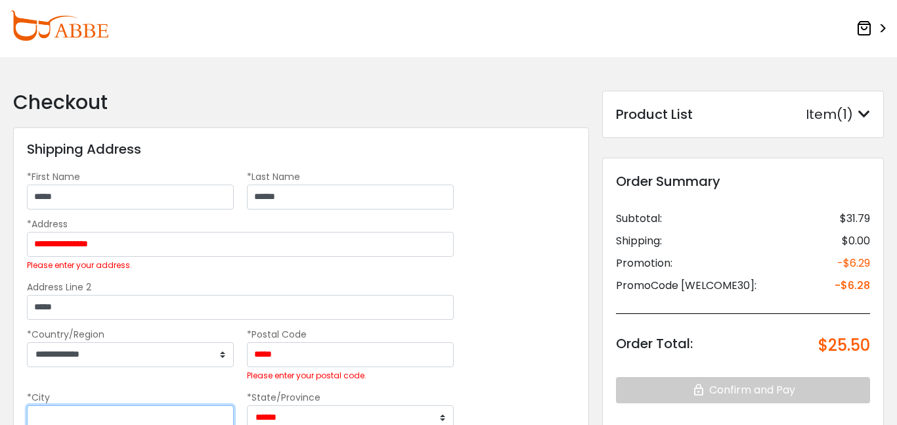
type input "*********"
select select "**"
type input "**********"
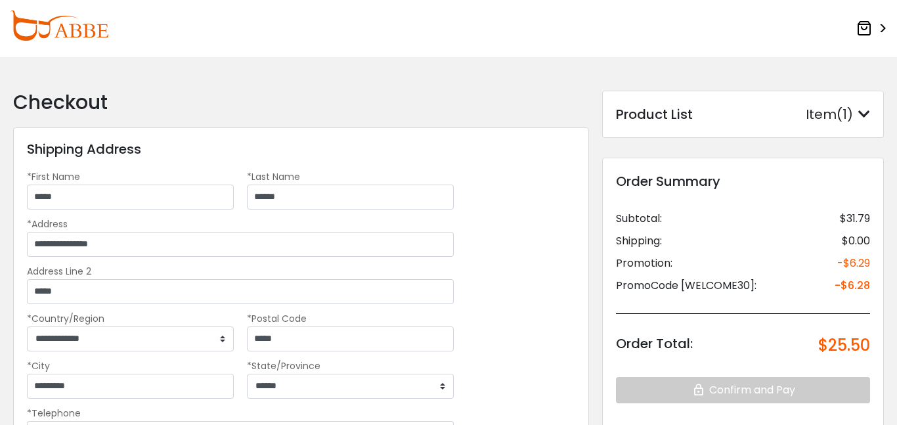
click at [518, 291] on div "**********" at bounding box center [301, 321] width 576 height 388
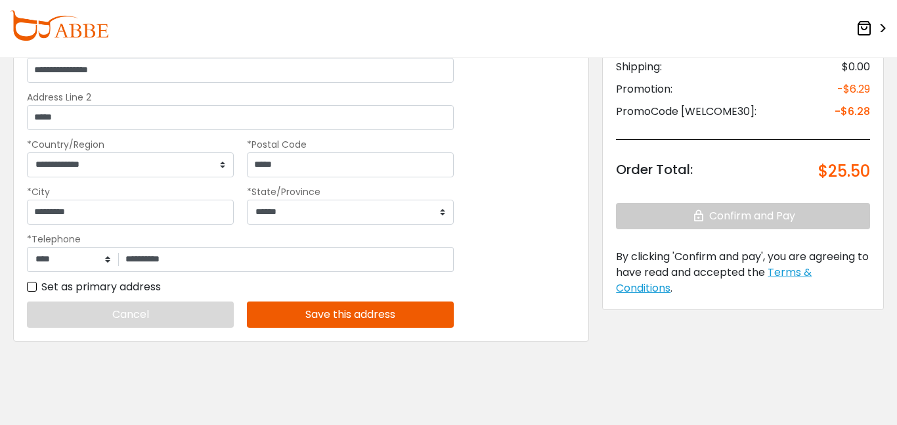
scroll to position [188, 0]
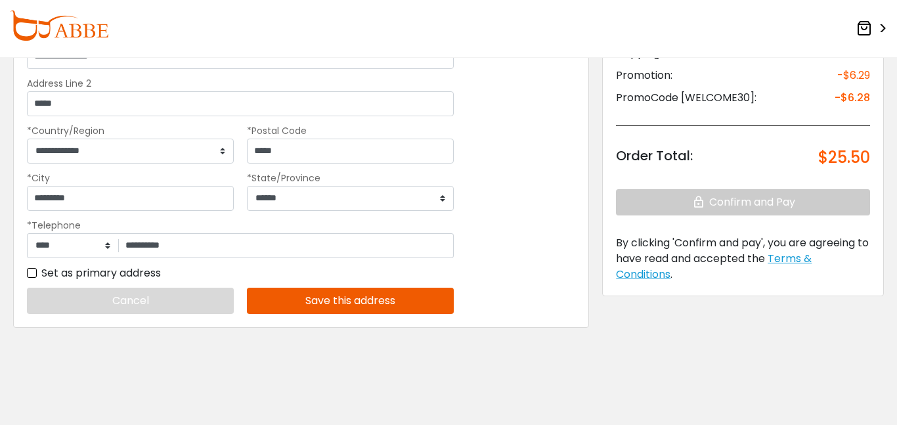
click at [428, 305] on button "Save this address" at bounding box center [350, 301] width 207 height 26
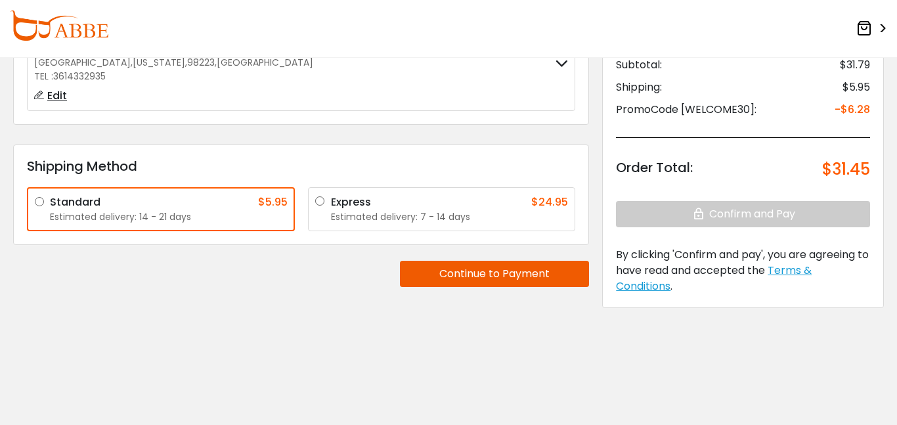
scroll to position [154, 0]
click at [461, 215] on div "Estimated delivery: 7 - 14 days" at bounding box center [450, 217] width 238 height 14
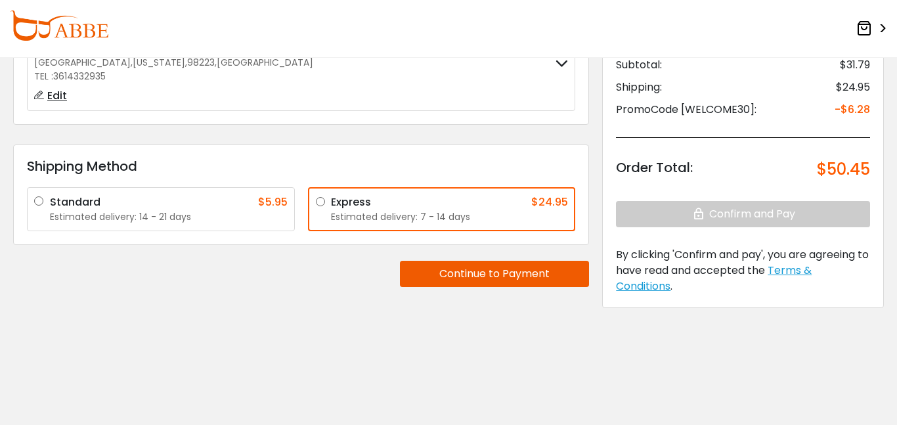
click at [464, 277] on button "Continue to Payment" at bounding box center [494, 274] width 189 height 26
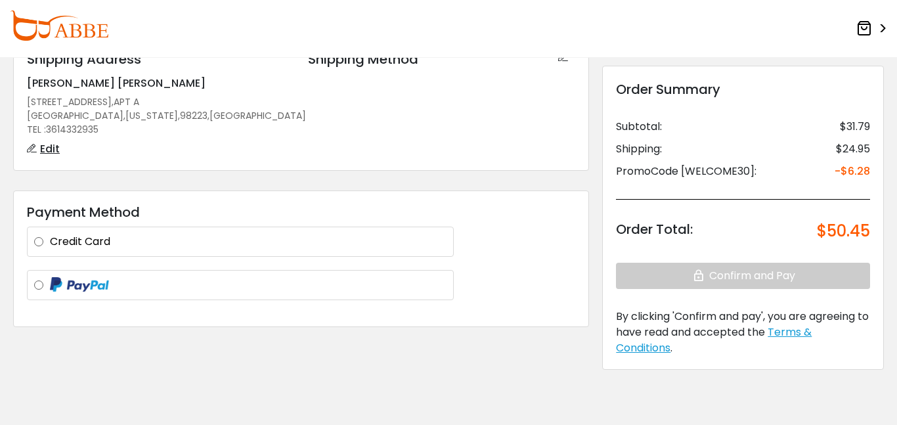
scroll to position [0, 0]
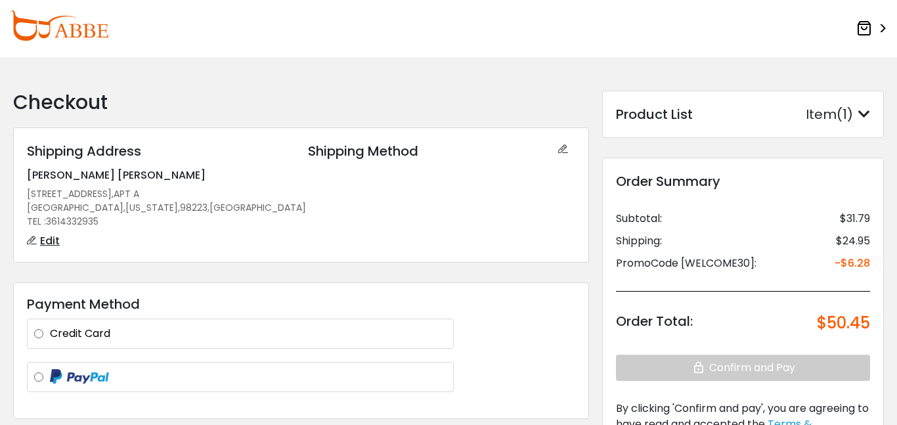
click at [120, 330] on label "Credit Card" at bounding box center [248, 334] width 397 height 16
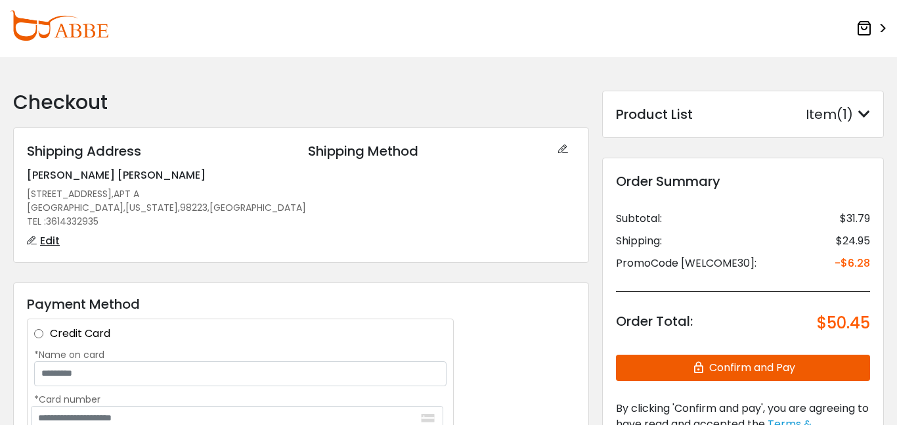
scroll to position [7, 0]
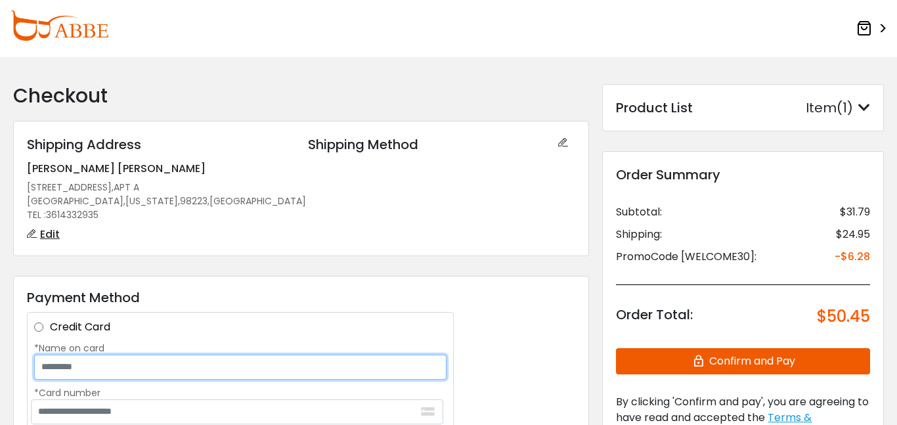
click at [159, 368] on input "*Name on card" at bounding box center [240, 367] width 412 height 25
type input "**********"
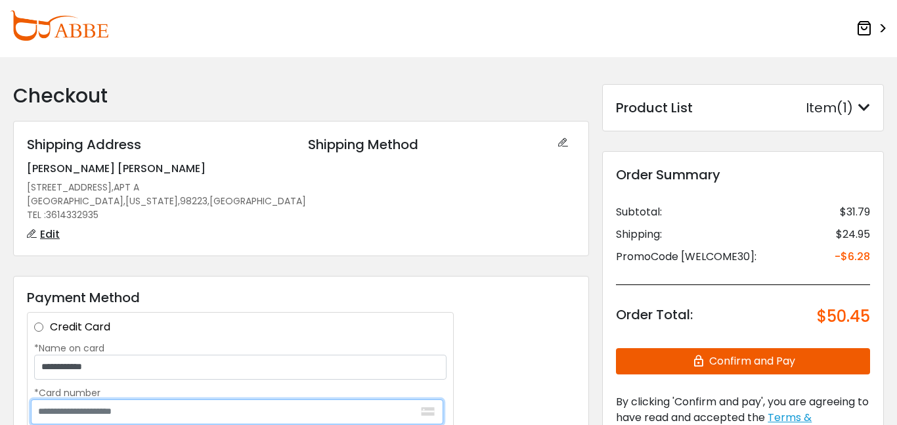
type input "**********"
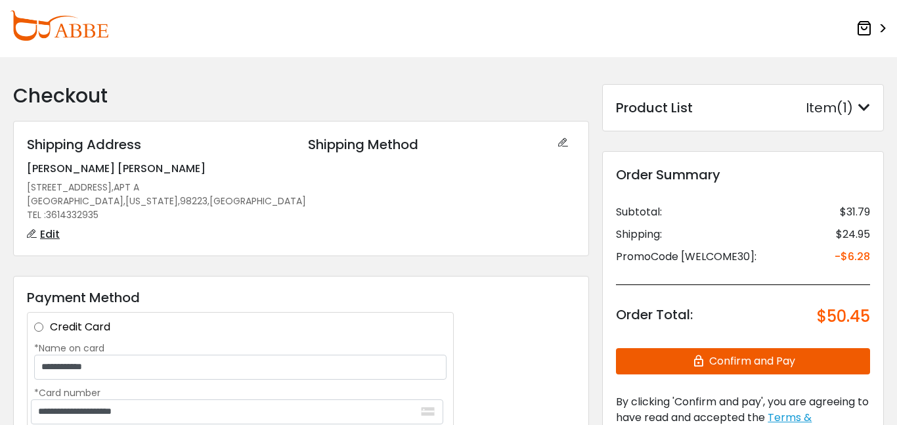
type input "*******"
type input "***"
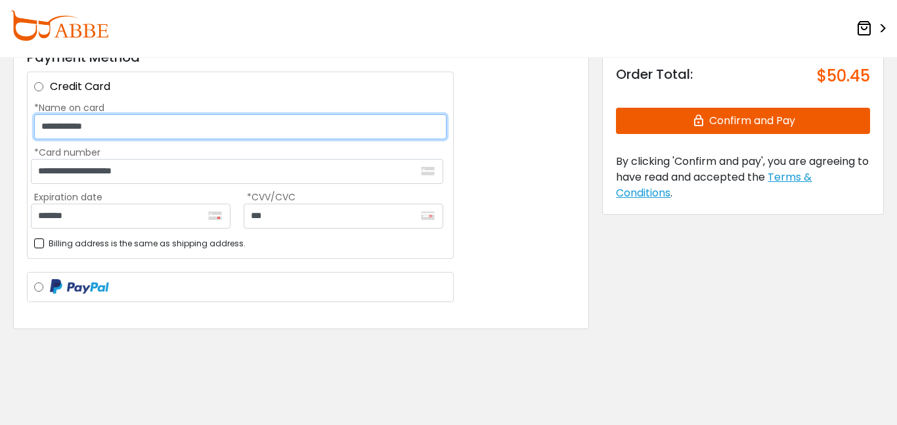
scroll to position [248, 0]
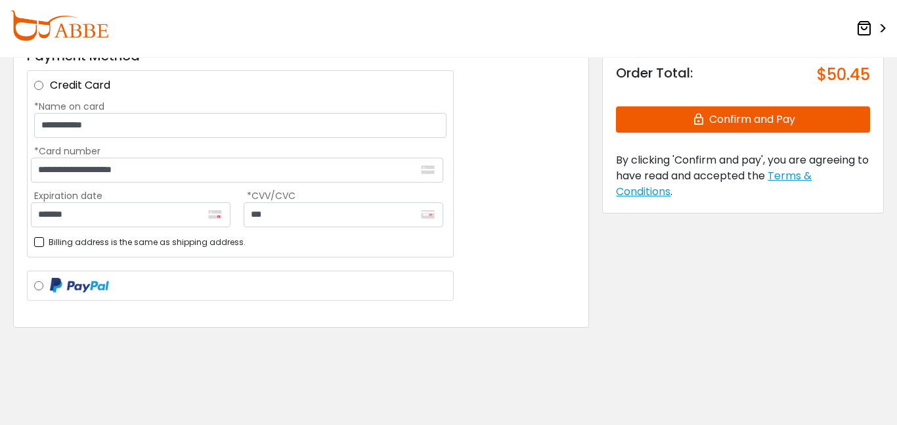
click at [759, 117] on button "Confirm and Pay" at bounding box center [743, 119] width 254 height 26
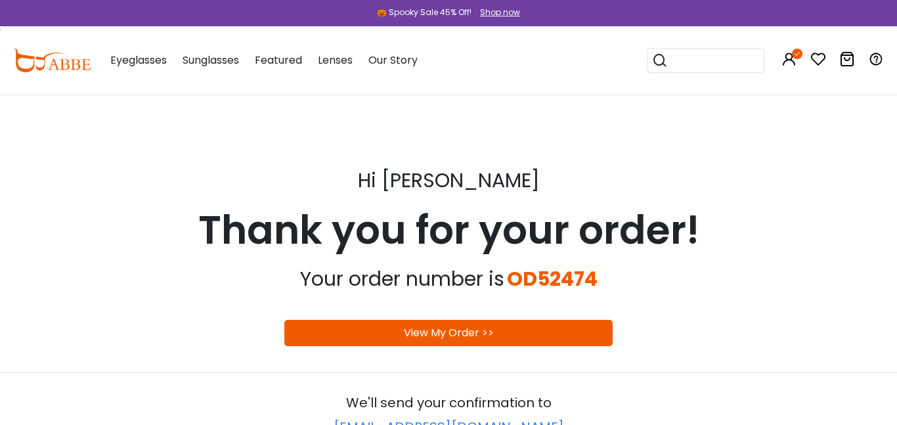
click at [430, 340] on link "View My Order >>" at bounding box center [449, 332] width 90 height 15
click at [470, 338] on link "View My Order >>" at bounding box center [449, 332] width 90 height 15
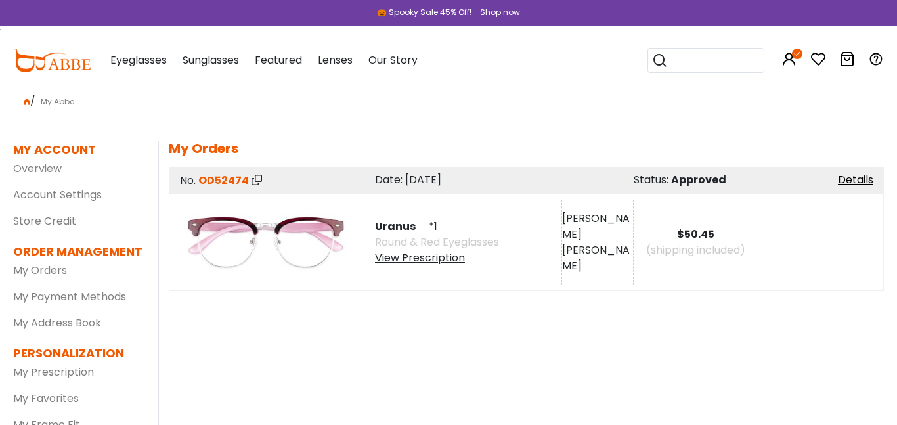
scroll to position [7, 0]
click at [422, 258] on div "View Prescription" at bounding box center [437, 258] width 124 height 16
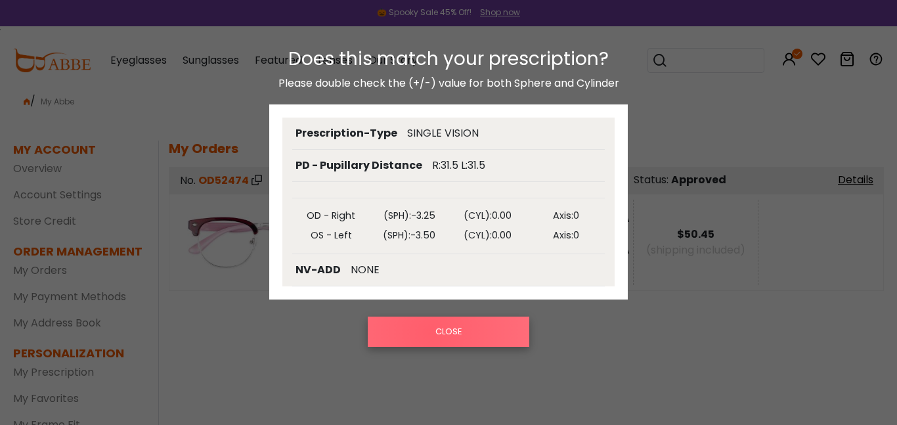
click at [430, 333] on button "CLOSE" at bounding box center [449, 332] width 162 height 30
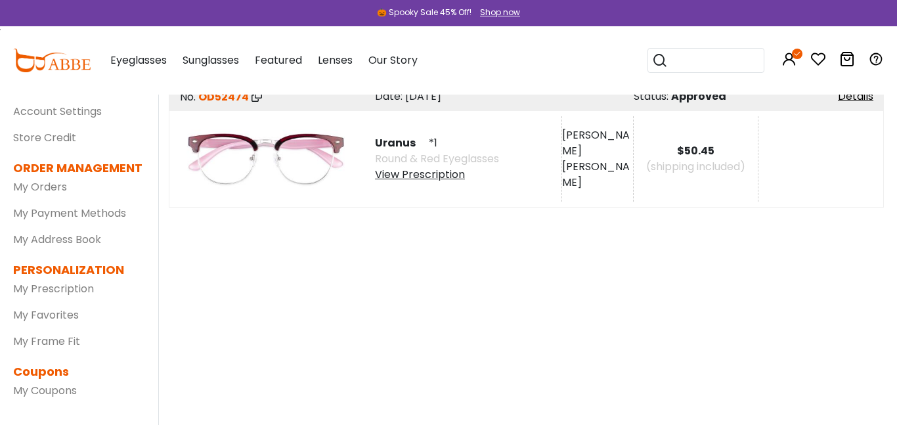
scroll to position [146, 0]
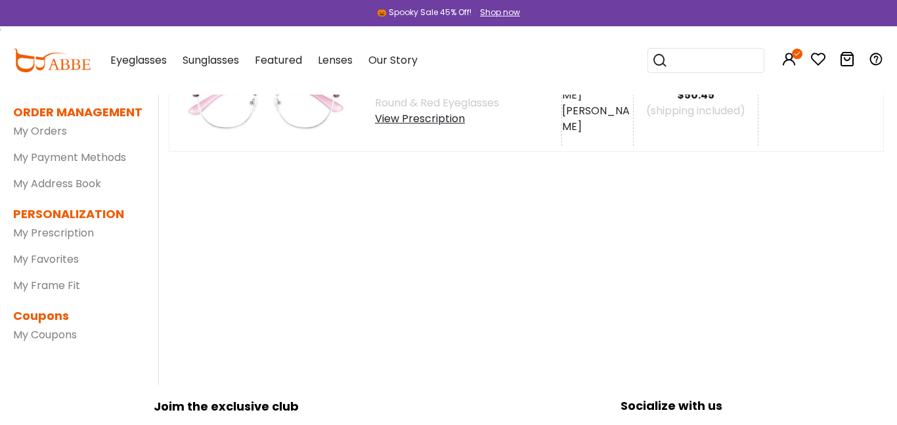
click at [74, 183] on link "My Address Book" at bounding box center [57, 183] width 88 height 15
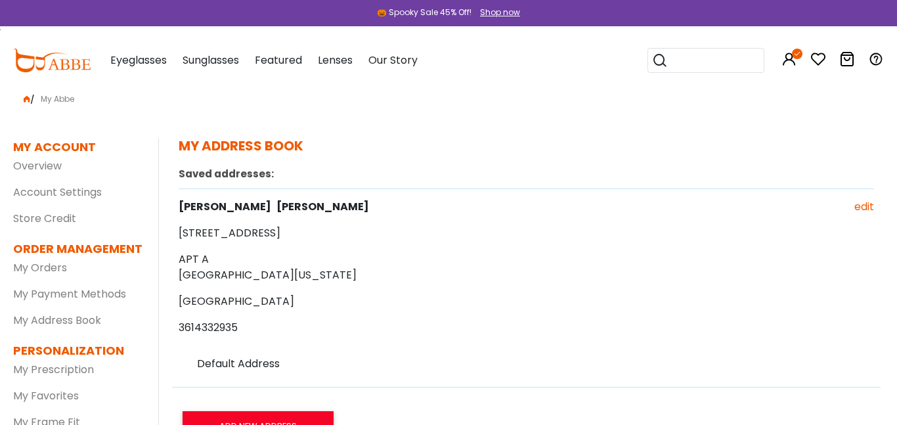
scroll to position [1, 0]
